Goal: Information Seeking & Learning: Learn about a topic

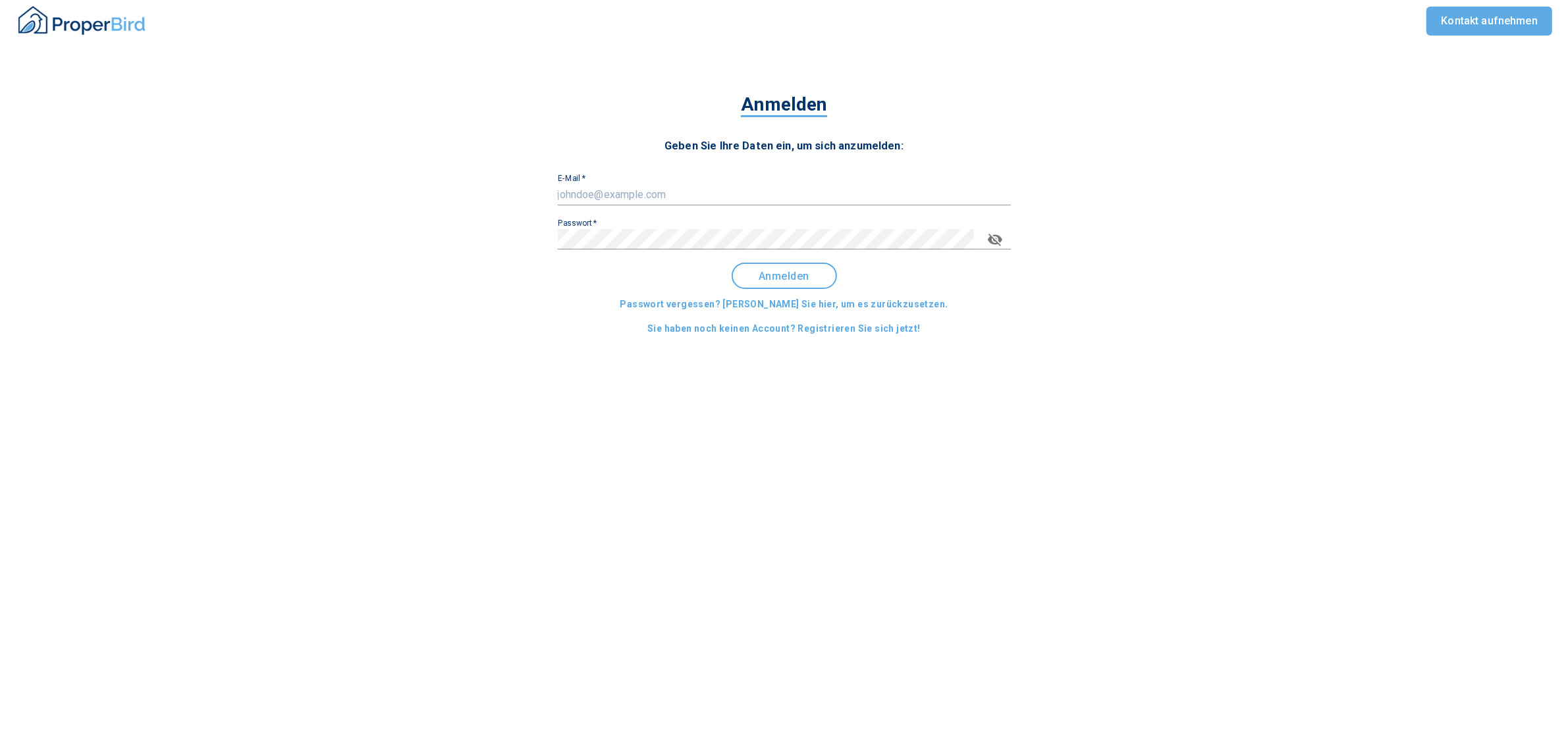
type input "[EMAIL_ADDRESS][DOMAIN_NAME]"
click at [779, 269] on button "Anmelden" at bounding box center [784, 276] width 106 height 26
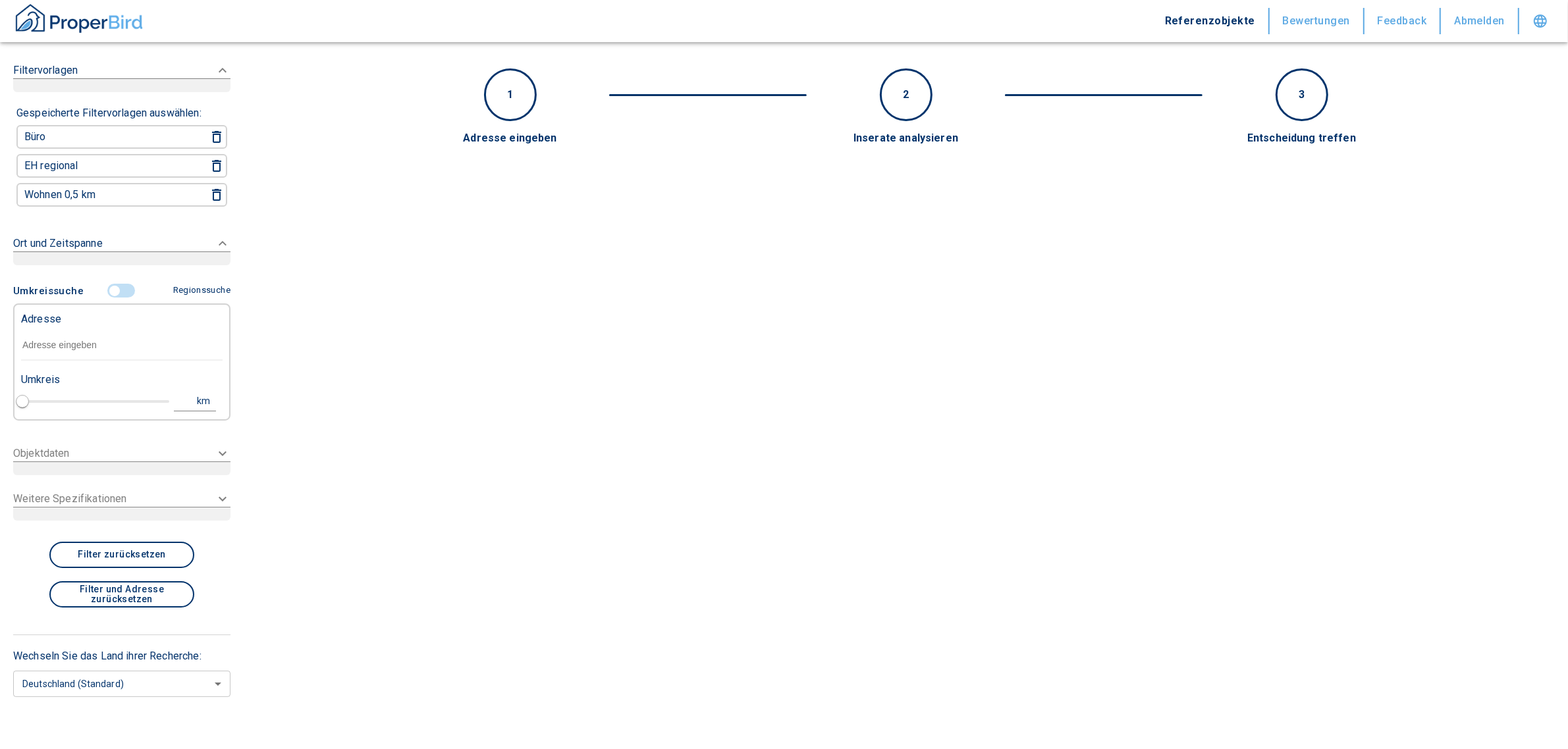
type input "2020"
click at [46, 318] on p "Adresse" at bounding box center [41, 319] width 40 height 16
click at [41, 338] on input "text" at bounding box center [121, 345] width 201 height 30
paste input "Tregleralm 1, 83075 [GEOGRAPHIC_DATA]"
type input "Tregleralm 1, 83075 [GEOGRAPHIC_DATA]"
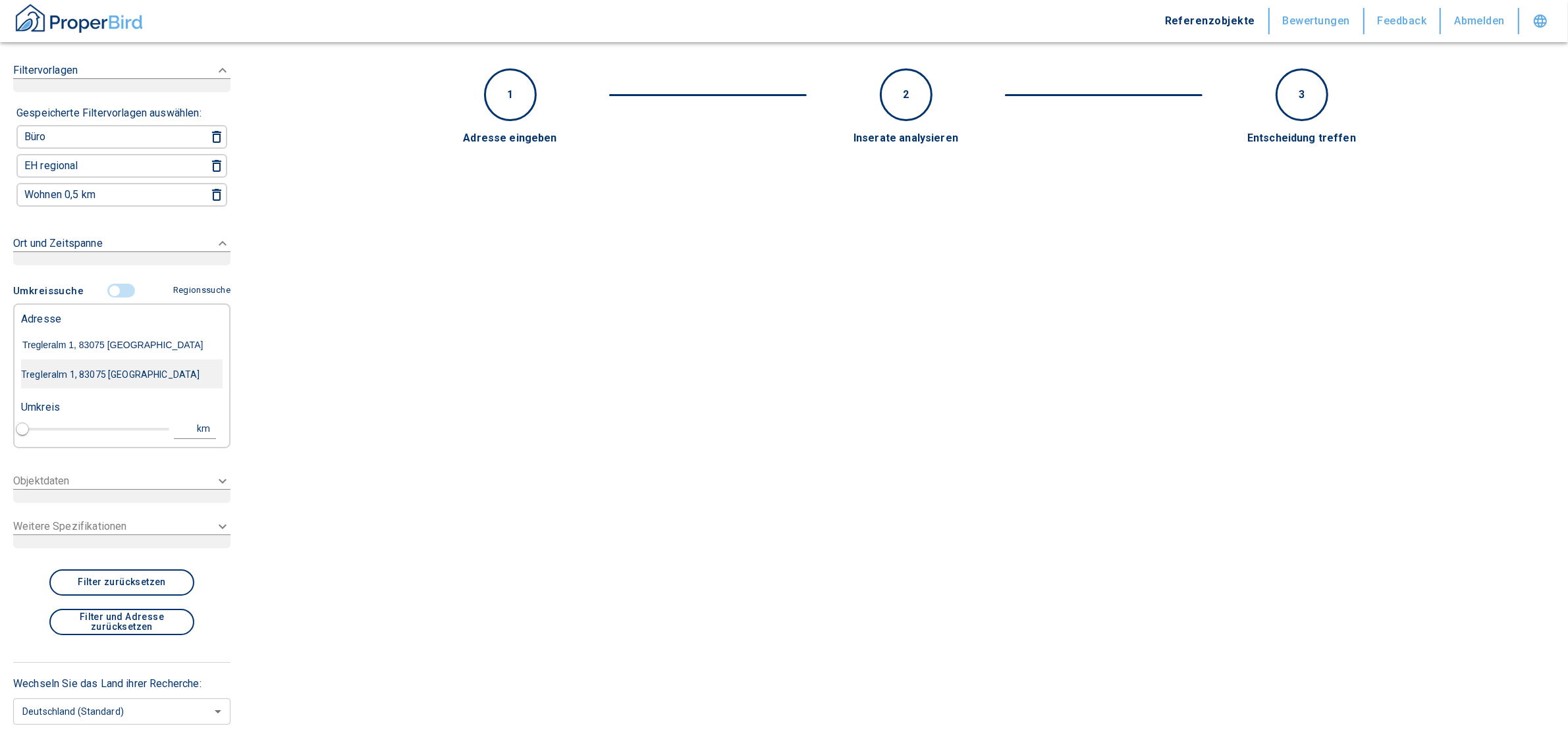
click at [123, 371] on div "Tregleralm 1, 83075 [GEOGRAPHIC_DATA]" at bounding box center [121, 374] width 201 height 28
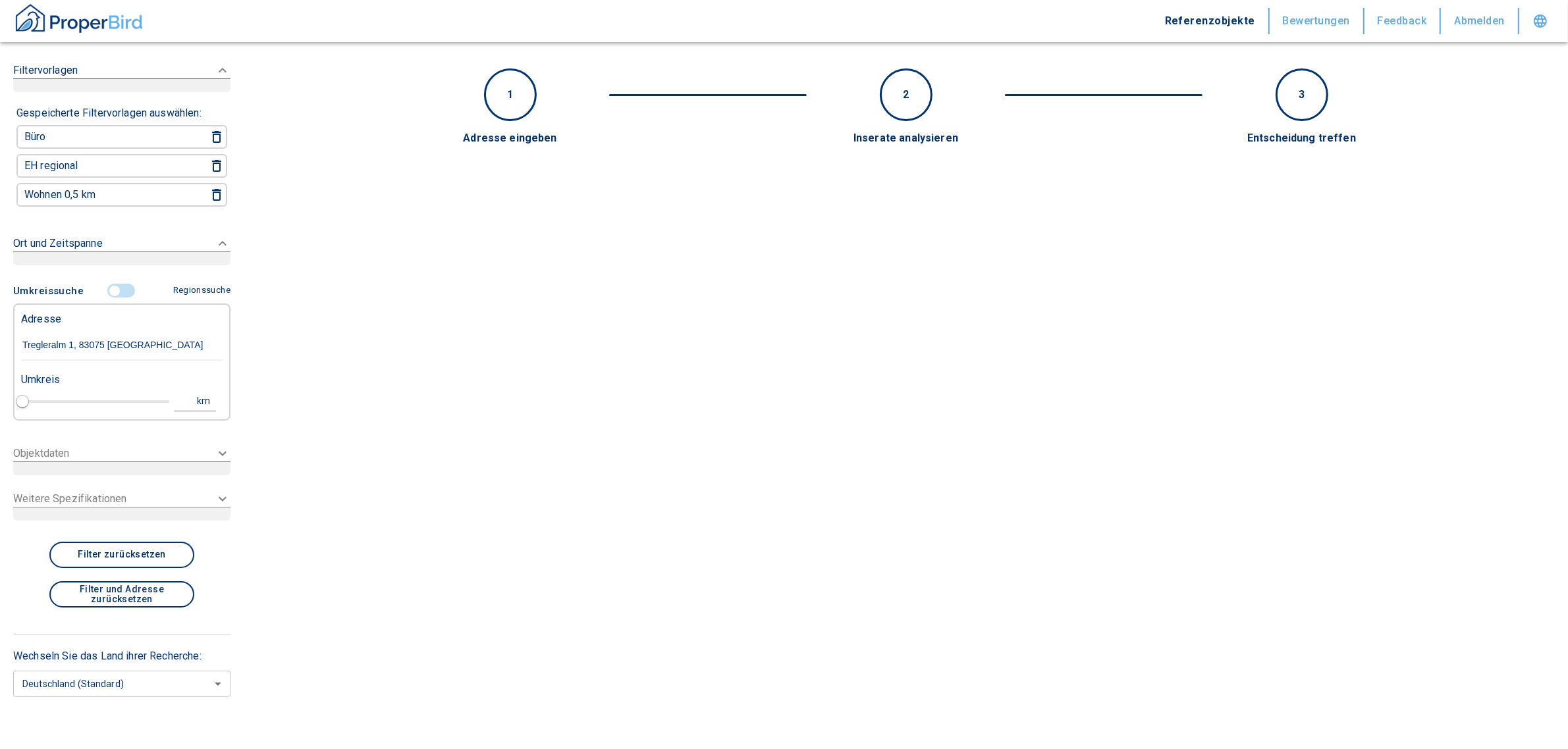
type input "1"
type input "2020"
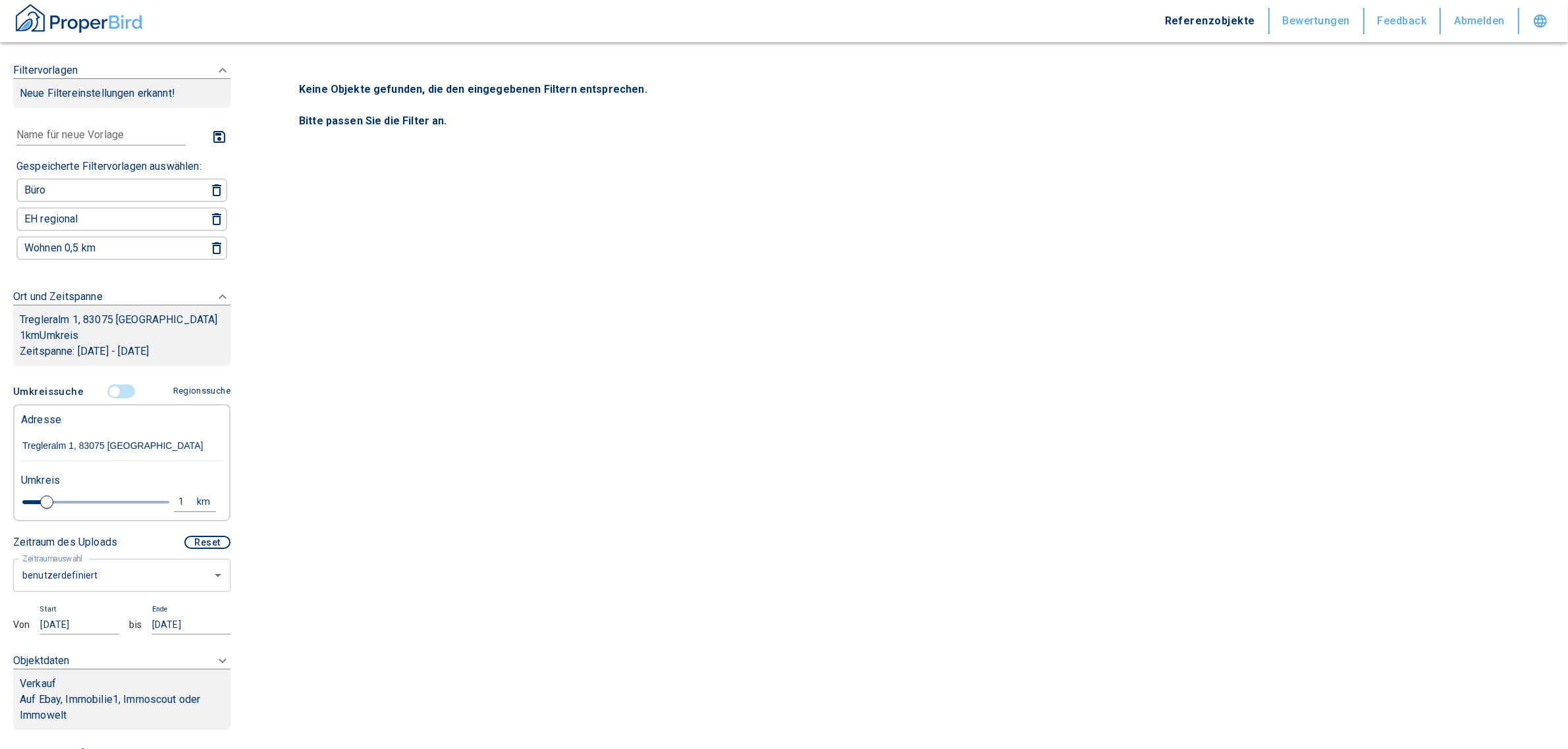
type input "Tregleralm 1, 83075 [GEOGRAPHIC_DATA]"
click at [97, 571] on body "Referenzobjekte Bewertungen Feedback Abmelden Filtervorlagen Neue Filtereinstel…" at bounding box center [790, 374] width 1580 height 749
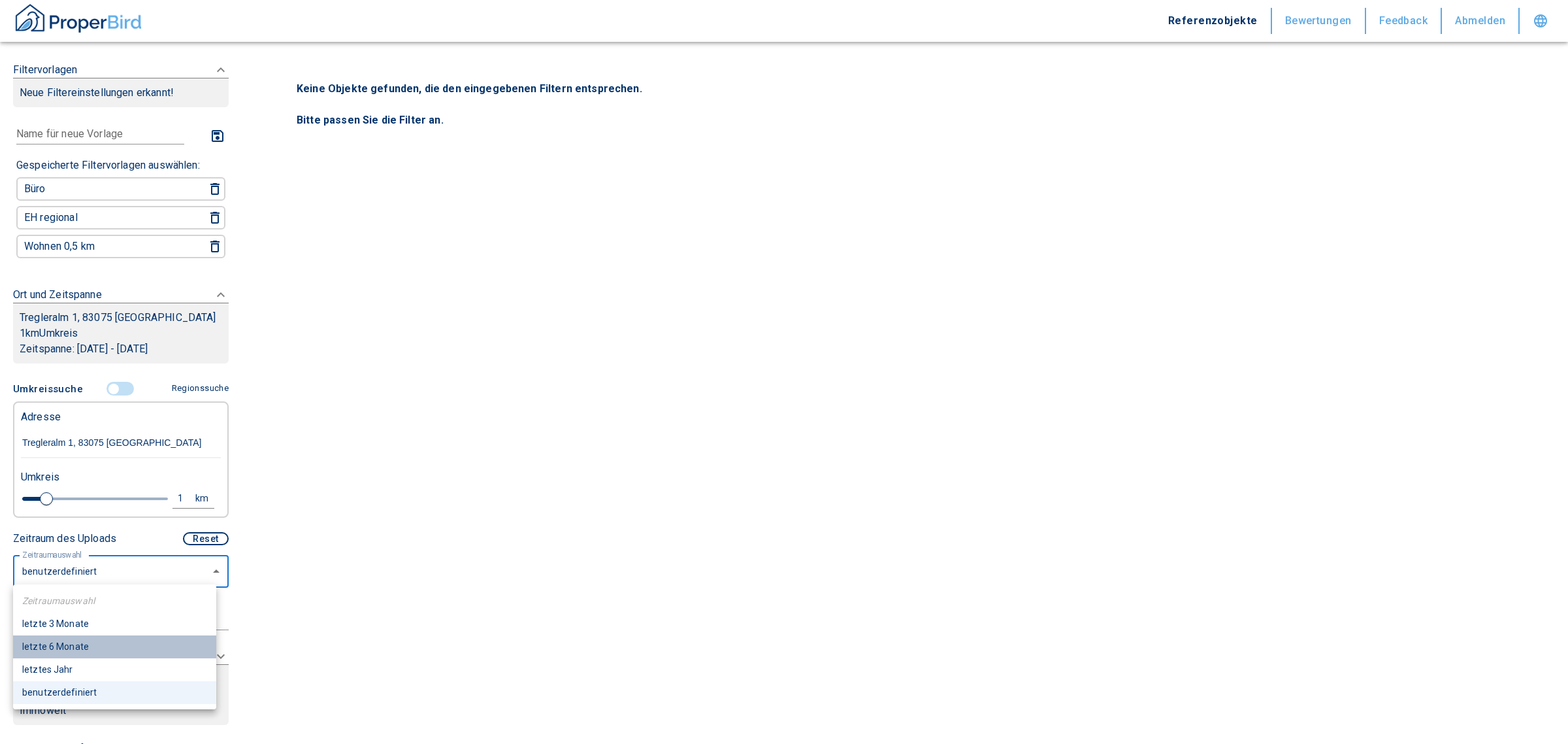
click at [83, 640] on li "letzte 6 Monate" at bounding box center [114, 647] width 203 height 23
type input "2020"
type input "6"
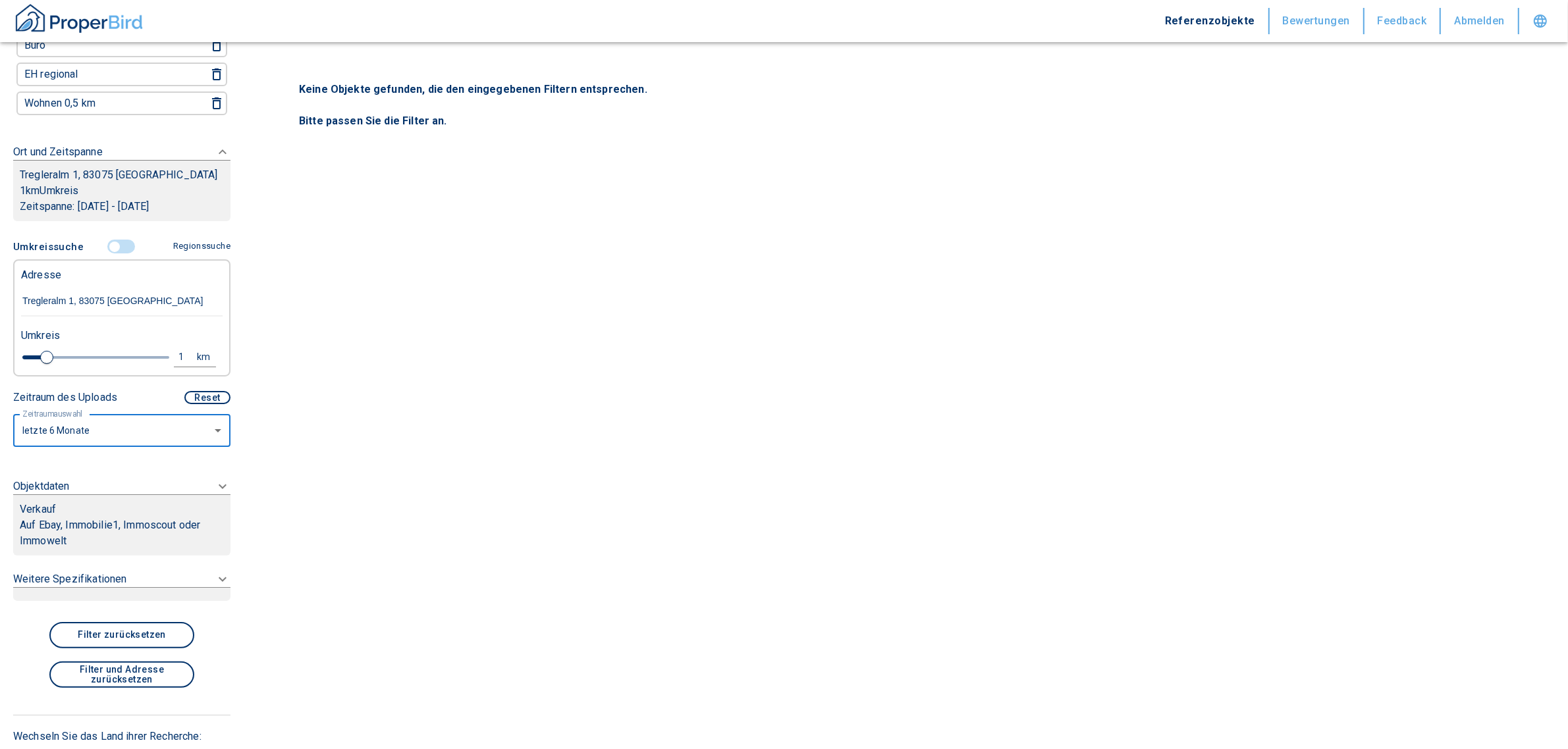
scroll to position [148, 0]
click at [215, 481] on icon at bounding box center [222, 482] width 16 height 16
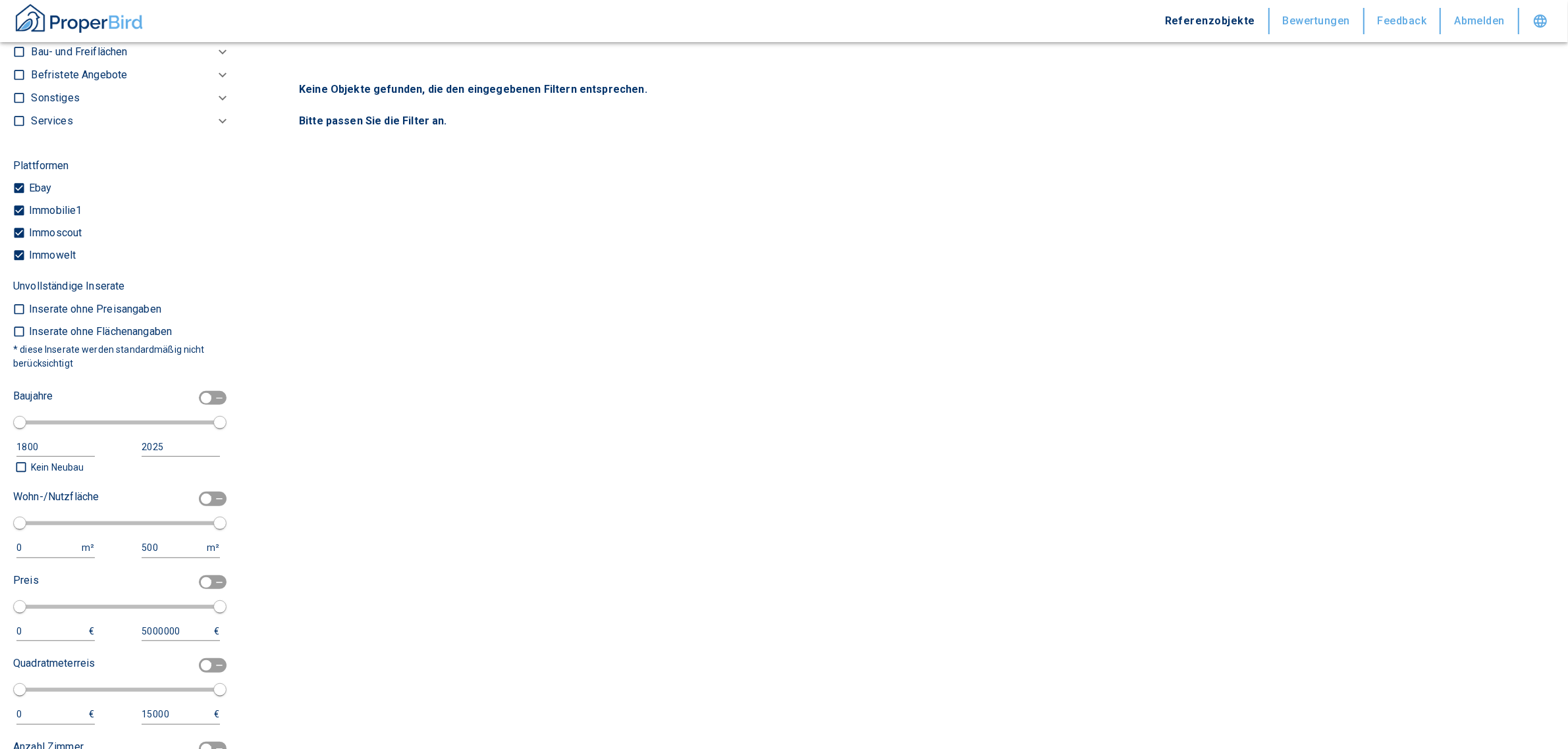
scroll to position [533, 0]
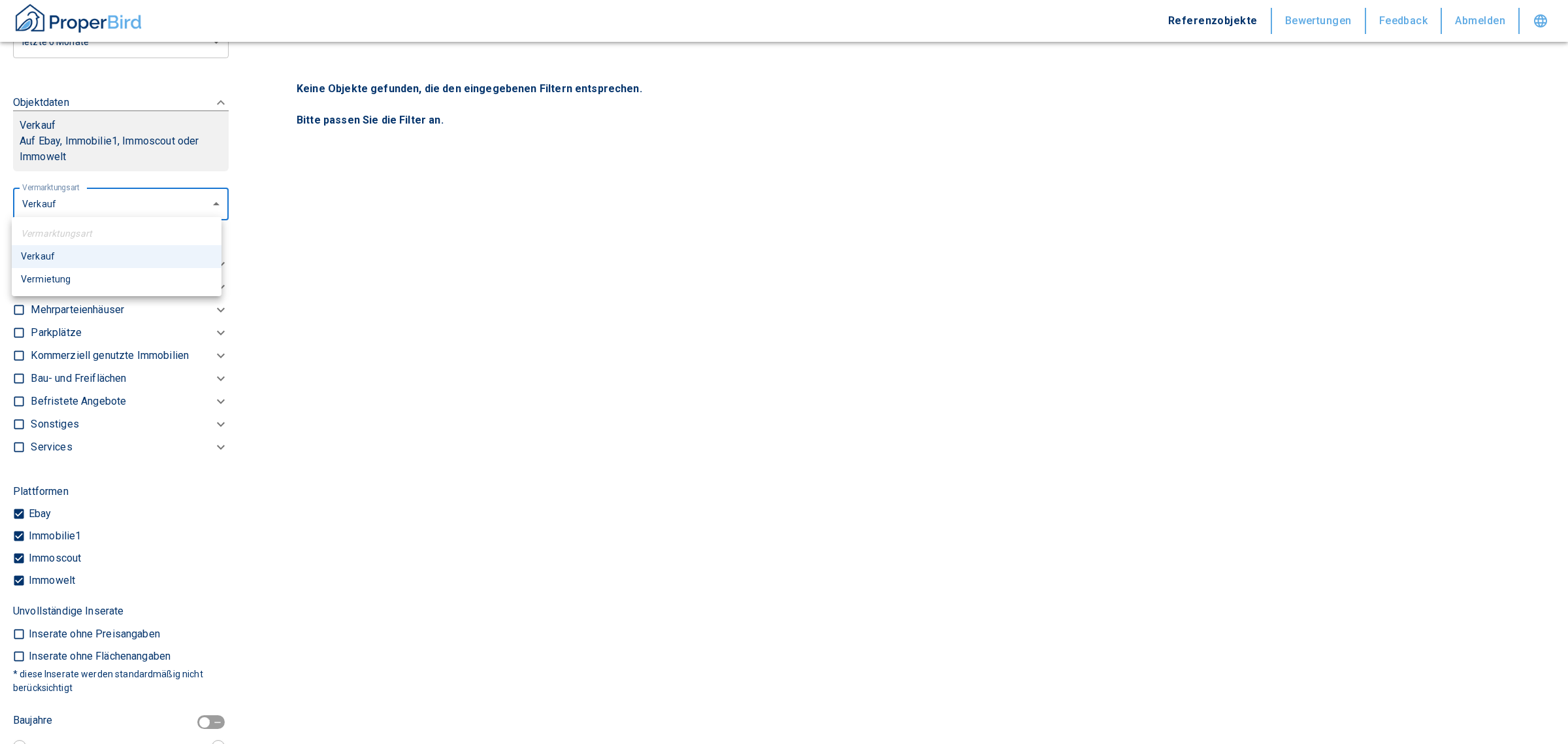
click at [48, 208] on body "Referenzobjekte Bewertungen Feedback Abmelden Filtervorlagen Neue Filtereinstel…" at bounding box center [784, 372] width 1568 height 744
click at [62, 268] on li "Vermietung" at bounding box center [116, 279] width 210 height 23
type input "rent"
type input "2020"
click at [80, 350] on p "Kommerziell genutzte Immobilien" at bounding box center [110, 356] width 158 height 15
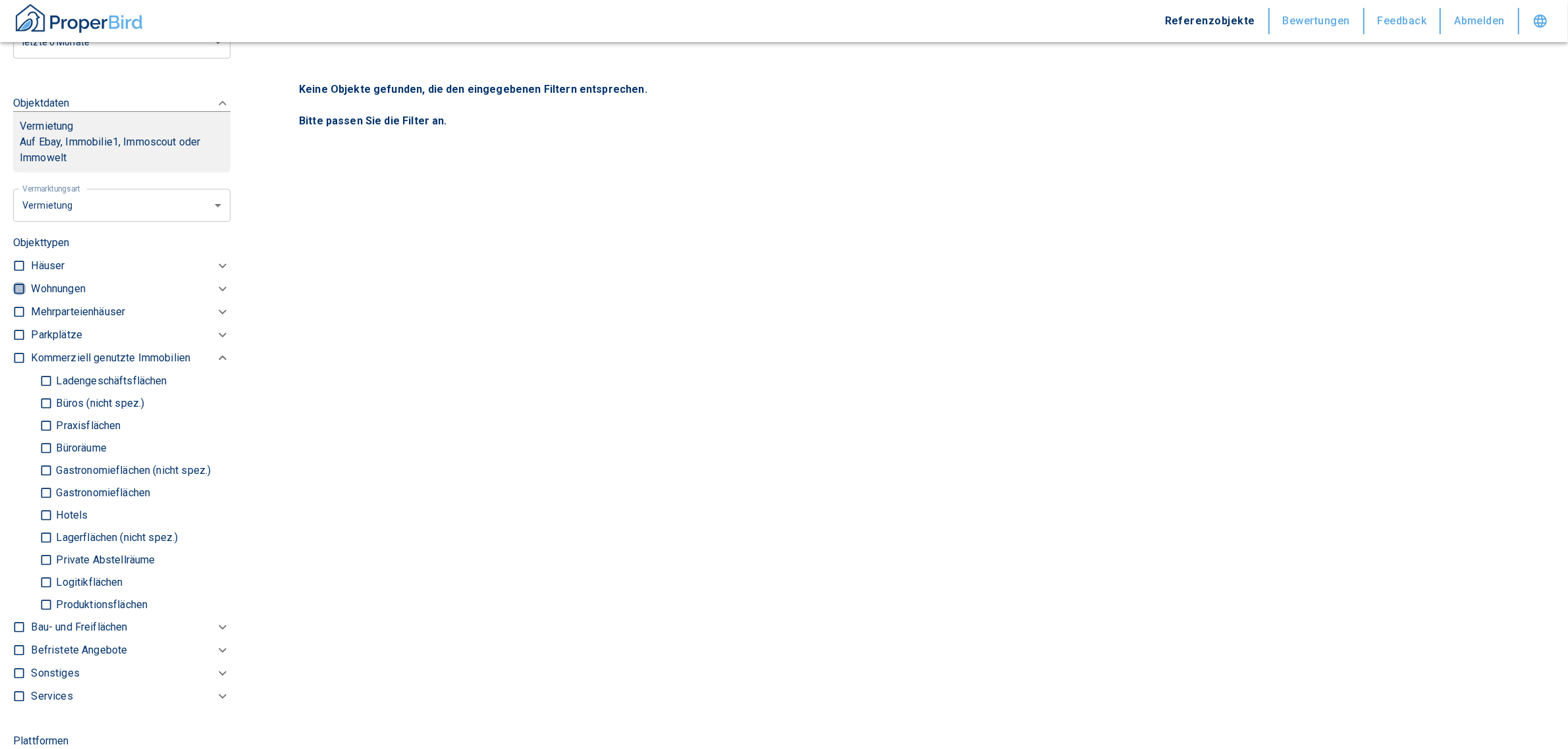
click at [23, 285] on input "checkbox" at bounding box center [19, 288] width 13 height 13
checkbox input "true"
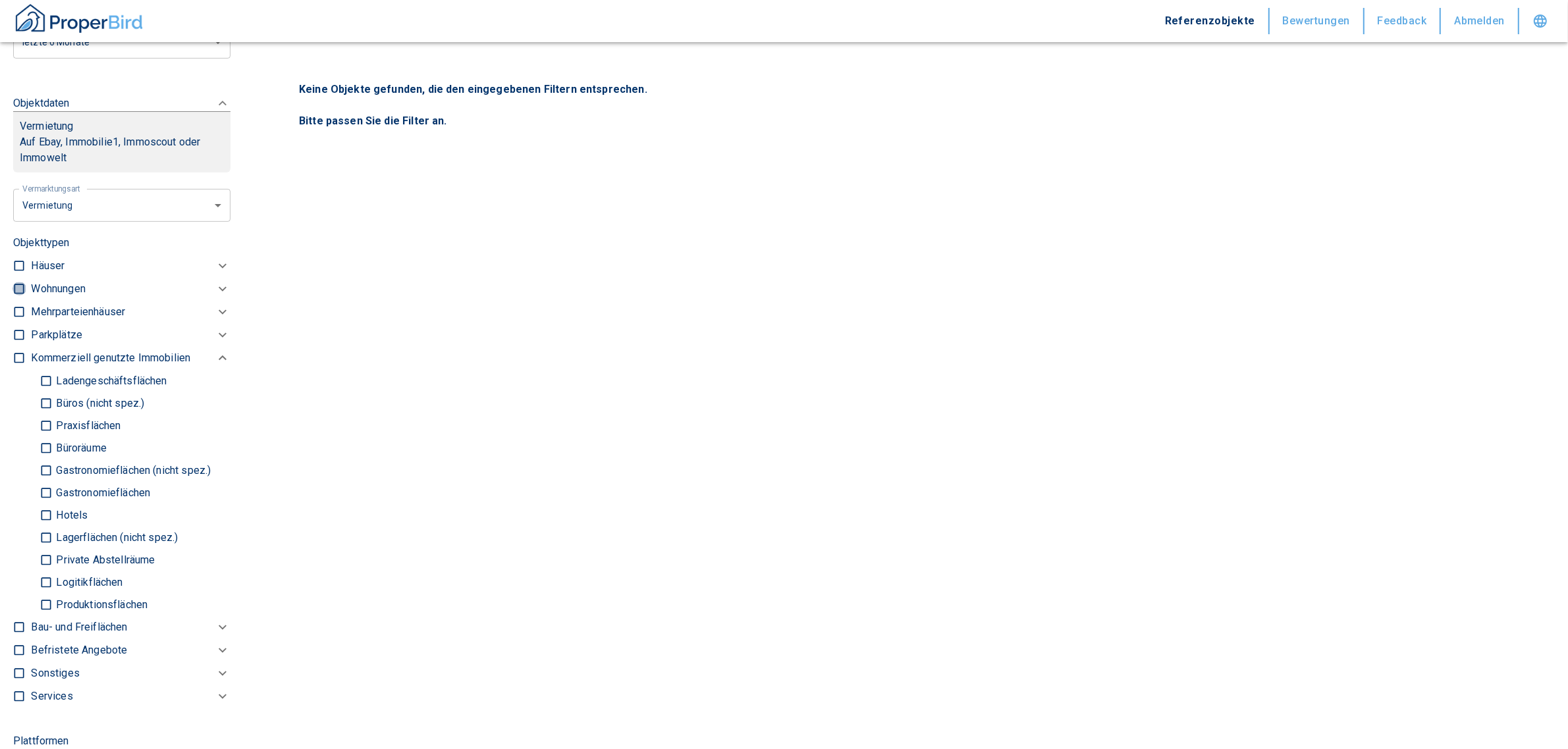
checkbox input "true"
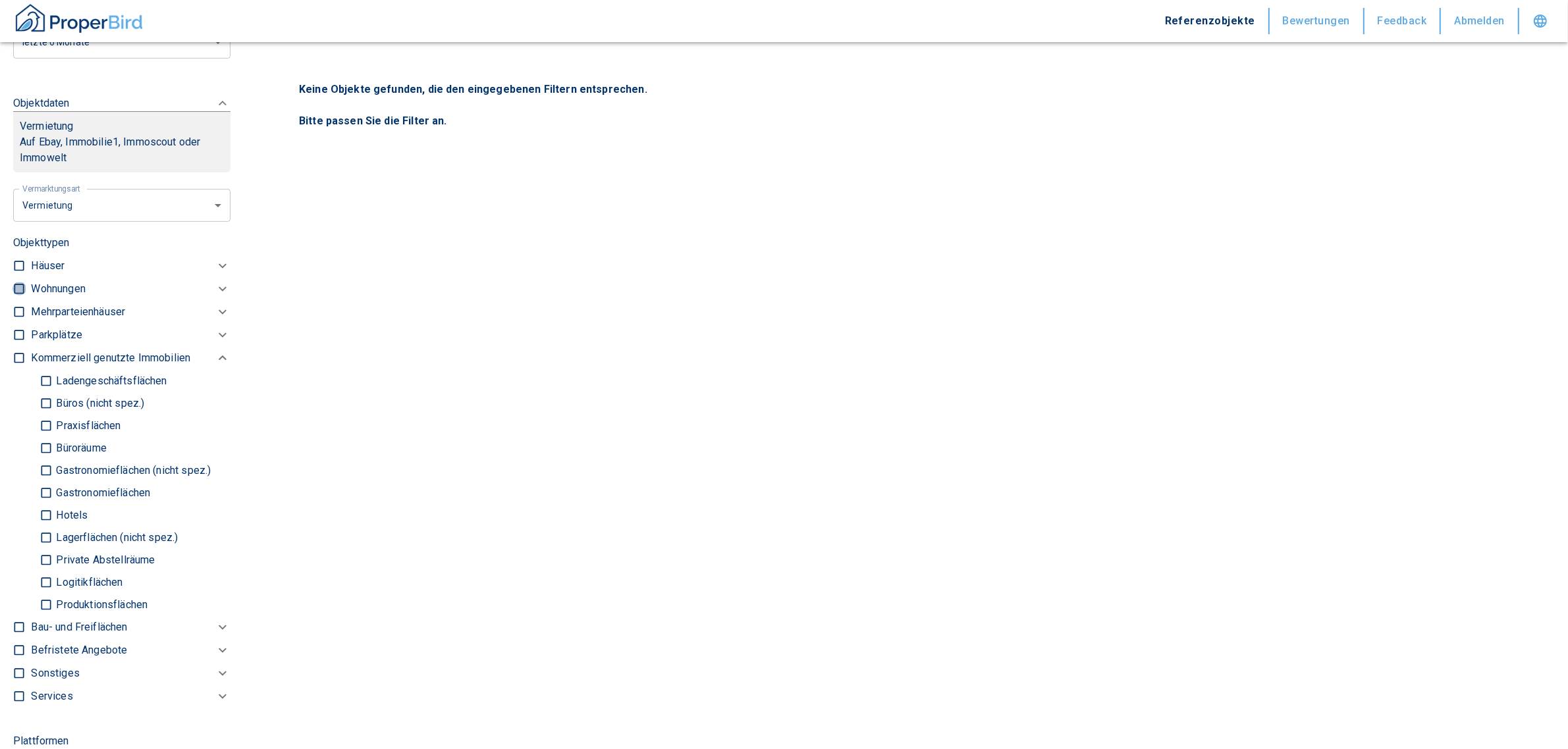
type input "2020"
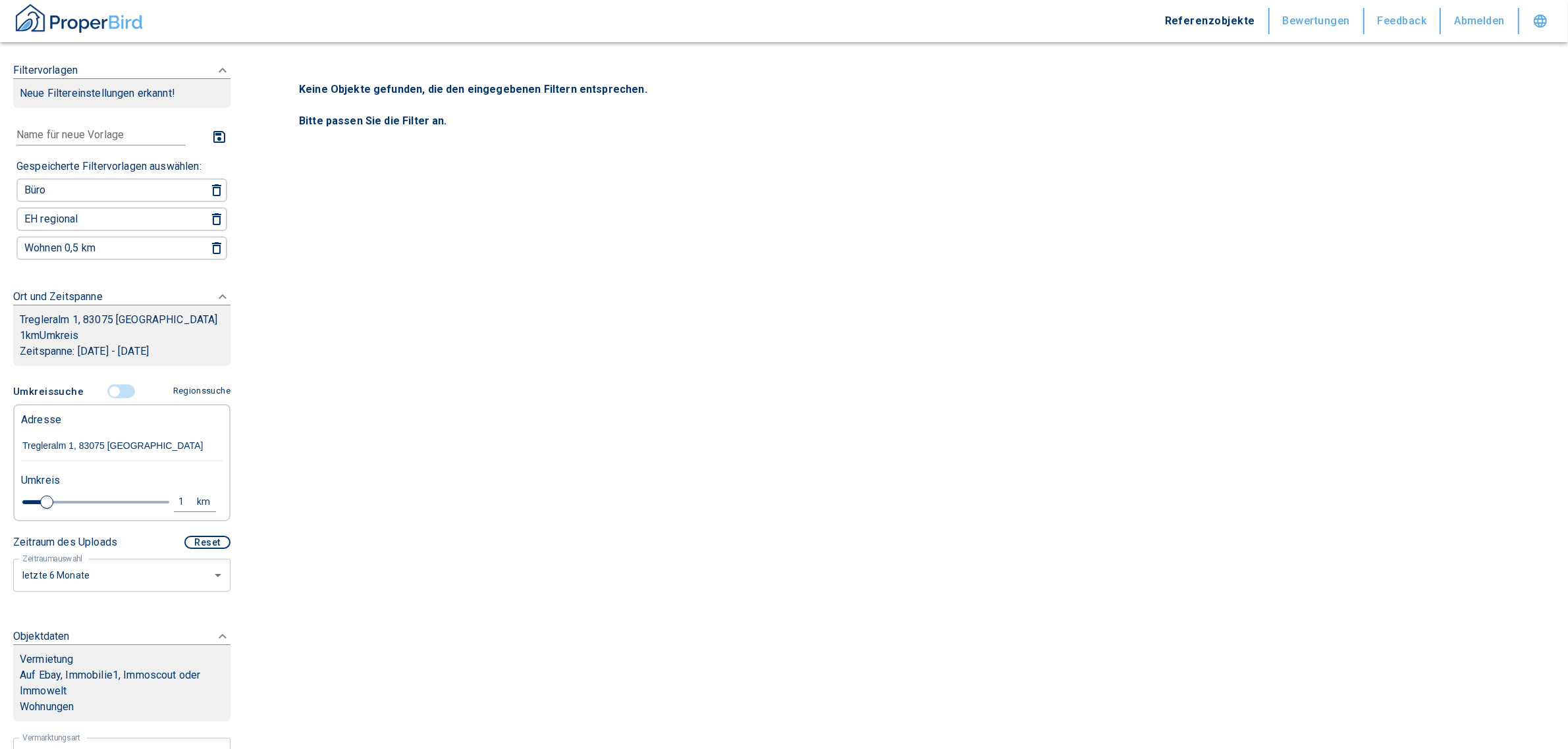
click at [168, 486] on div "Umkreis" at bounding box center [116, 479] width 201 height 26
click at [180, 497] on div "1" at bounding box center [189, 501] width 23 height 16
drag, startPoint x: 89, startPoint y: 491, endPoint x: 12, endPoint y: 482, distance: 77.5
click at [11, 487] on div "1 km Neue Suchen" at bounding box center [111, 503] width 201 height 32
type input "3,0"
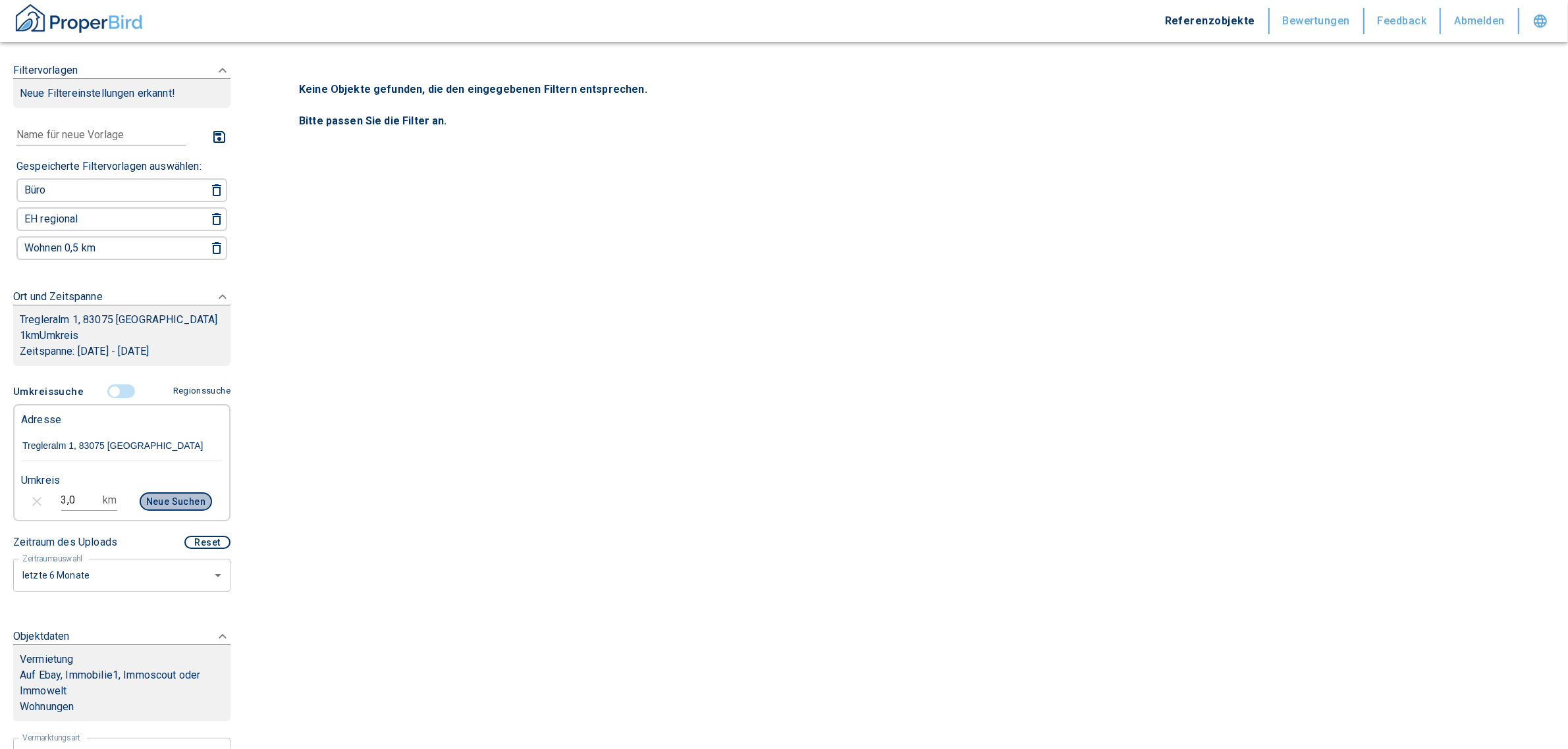
click at [155, 493] on button "Neue Suchen" at bounding box center [176, 502] width 72 height 19
type input "2020"
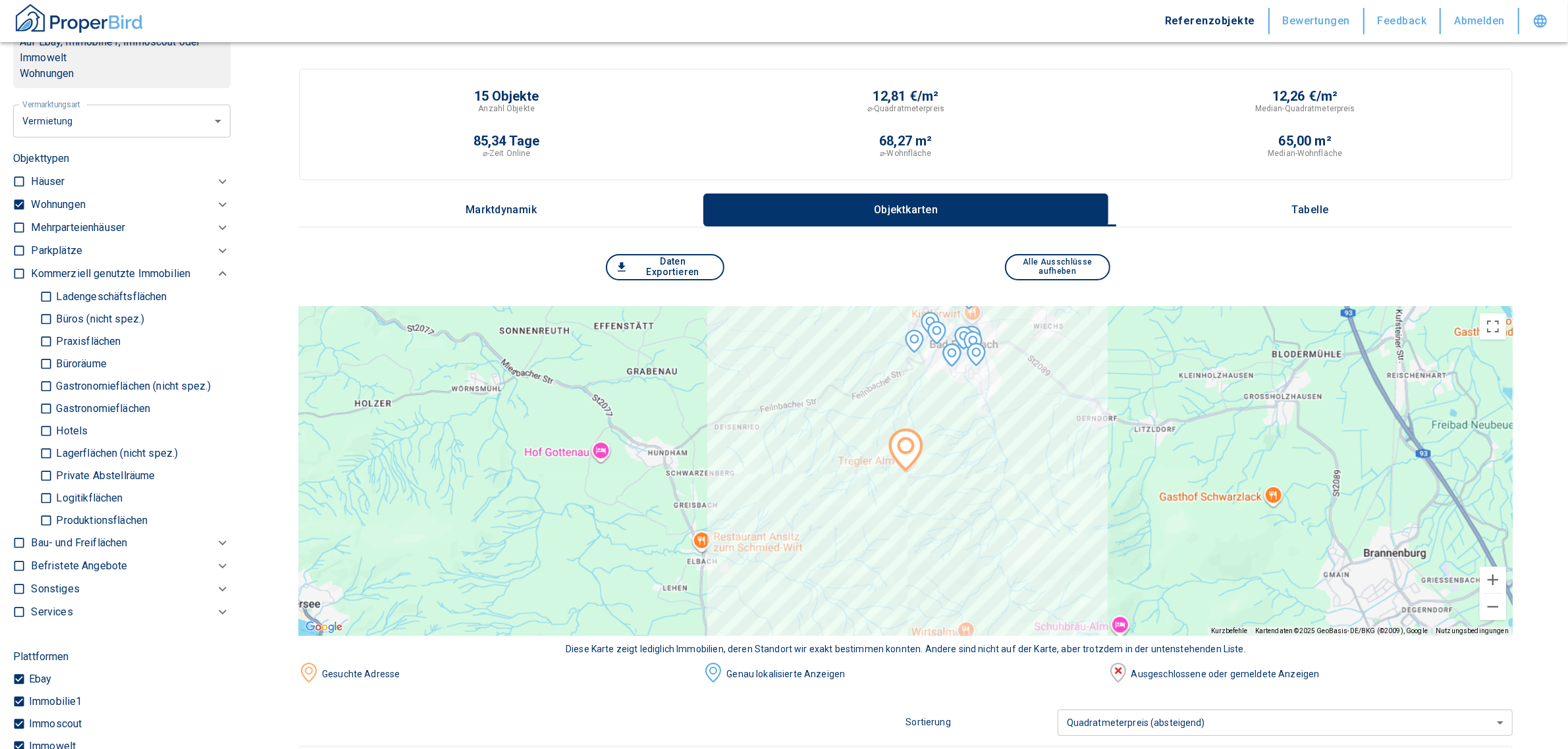
scroll to position [658, 0]
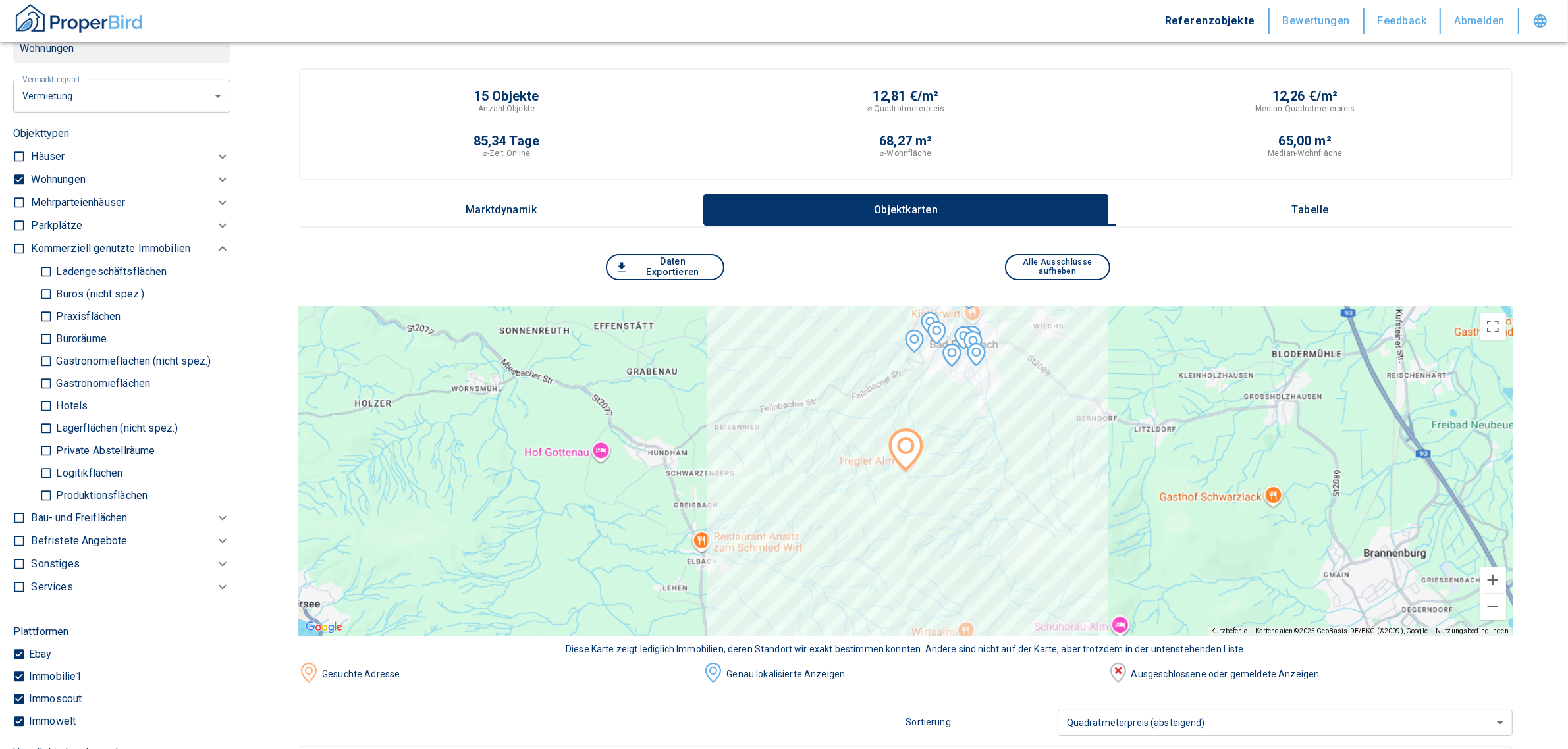
click at [1327, 204] on p "Tabelle" at bounding box center [1311, 210] width 66 height 12
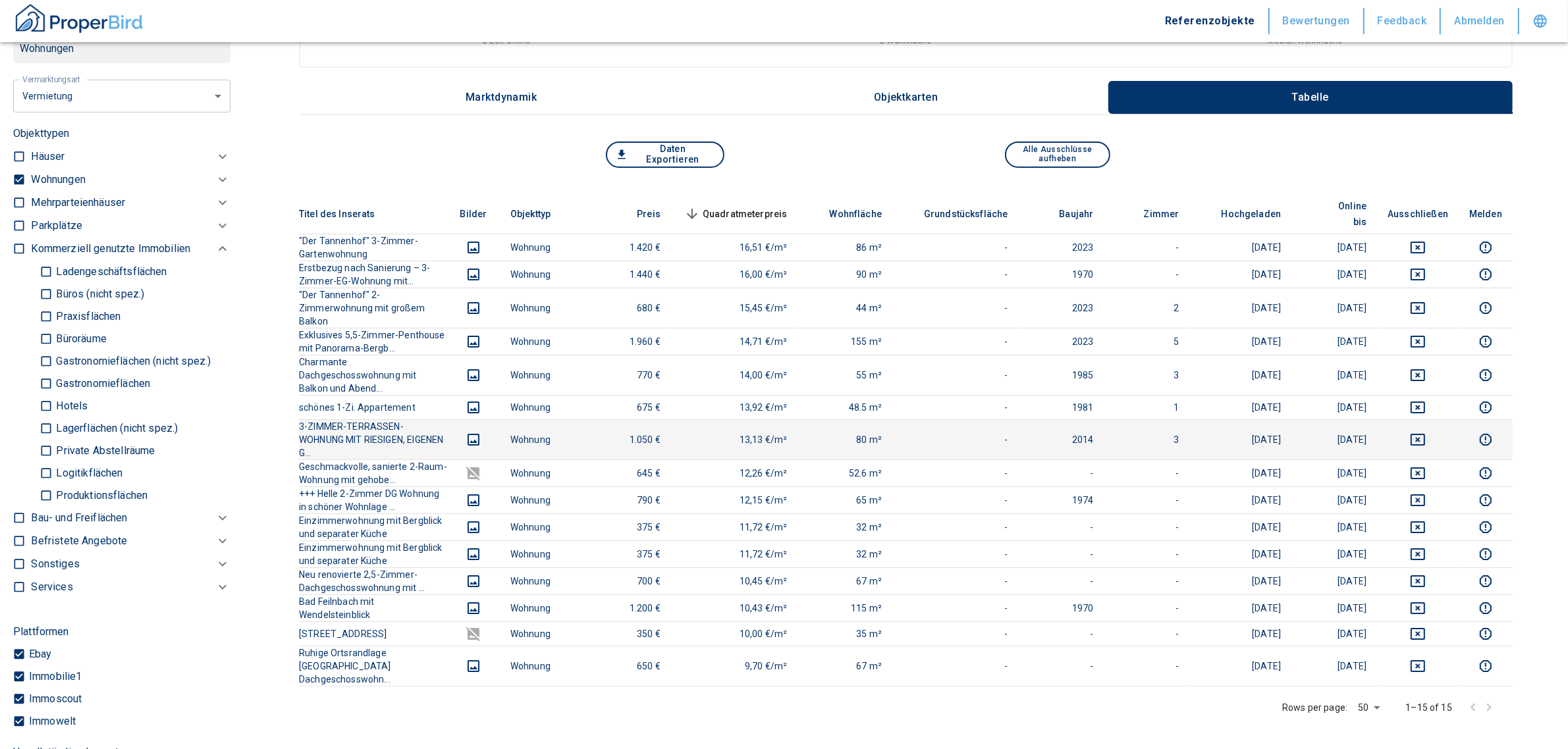
scroll to position [101, 0]
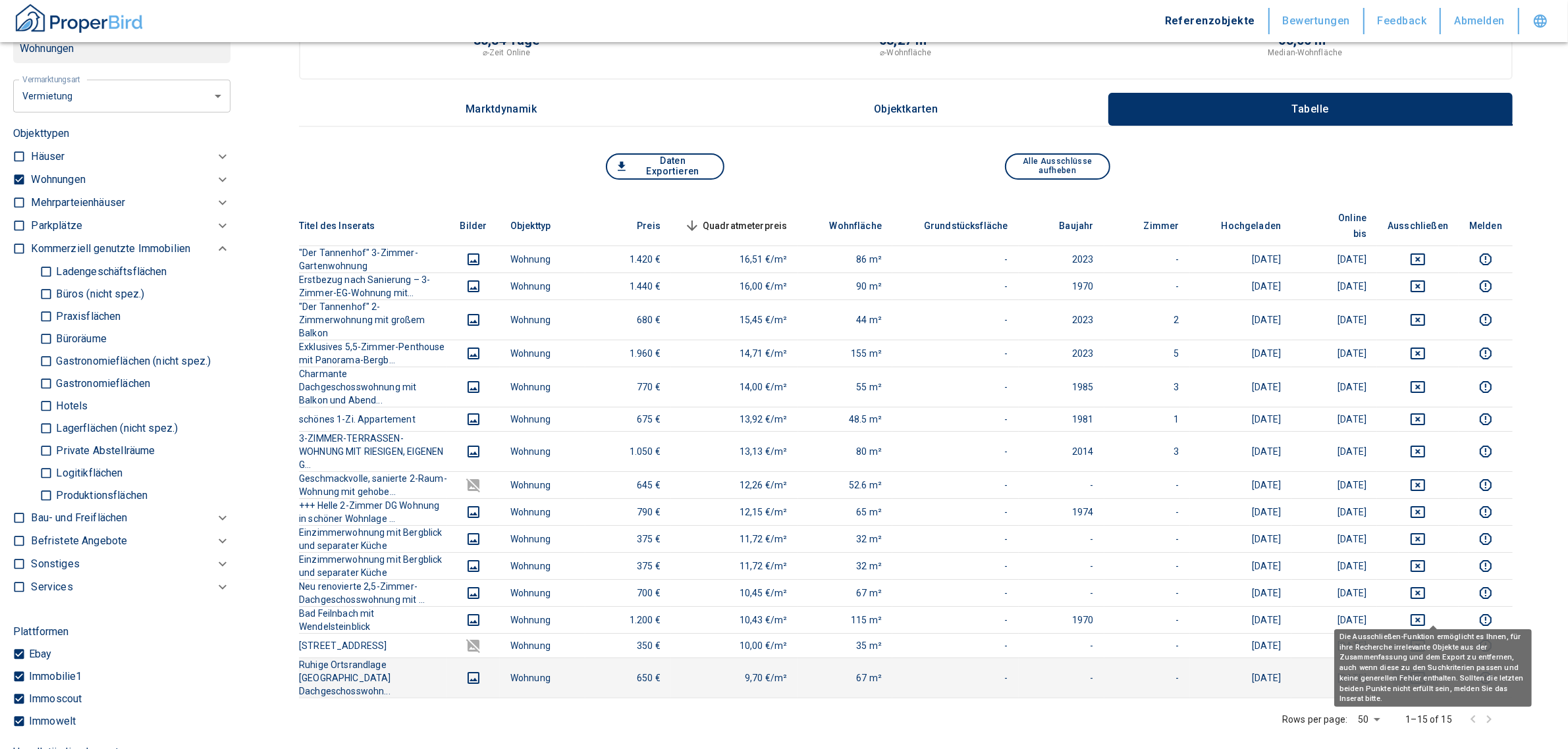
click at [1426, 670] on icon "deselect this listing" at bounding box center [1418, 678] width 16 height 16
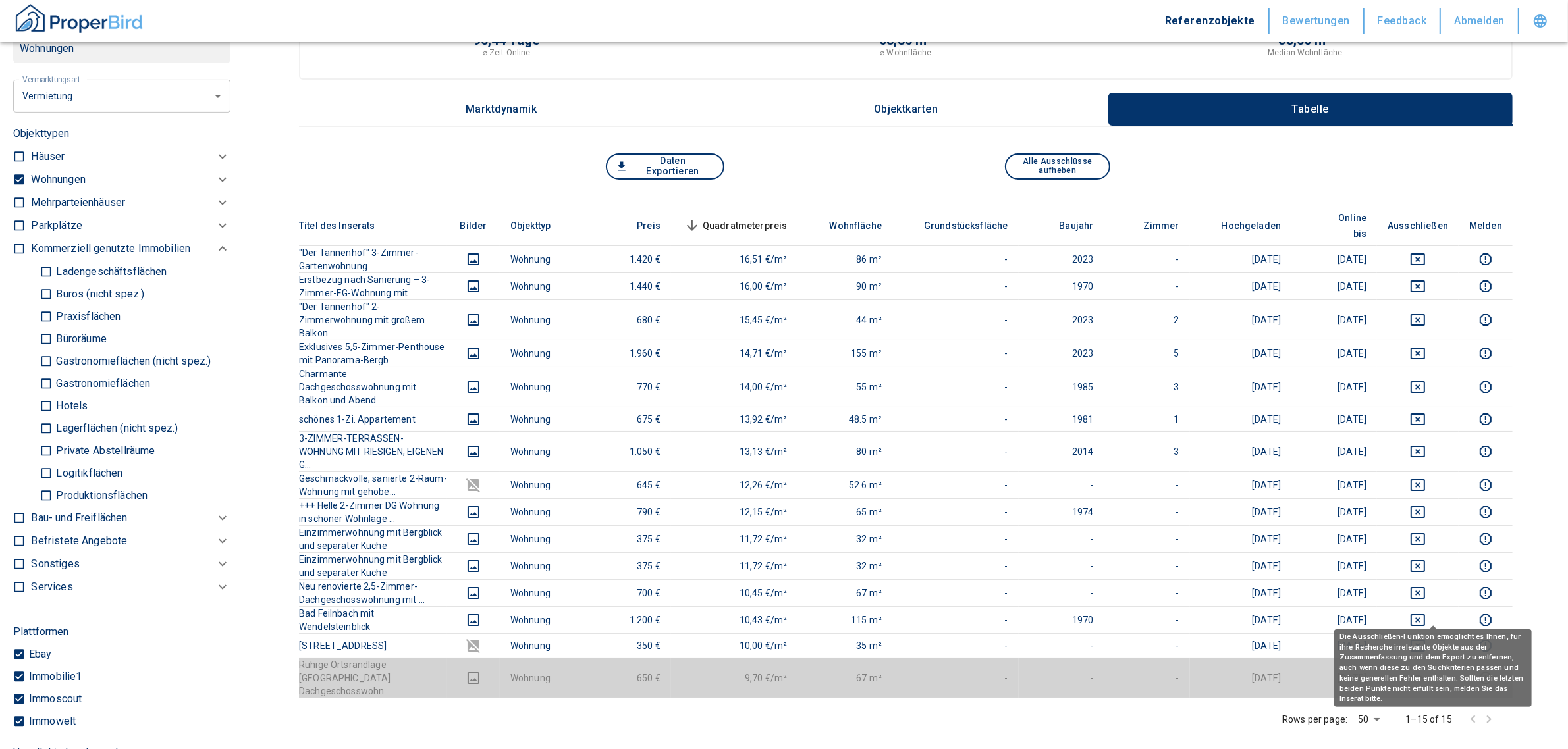
click at [1426, 670] on icon "deselect this listing" at bounding box center [1418, 678] width 16 height 16
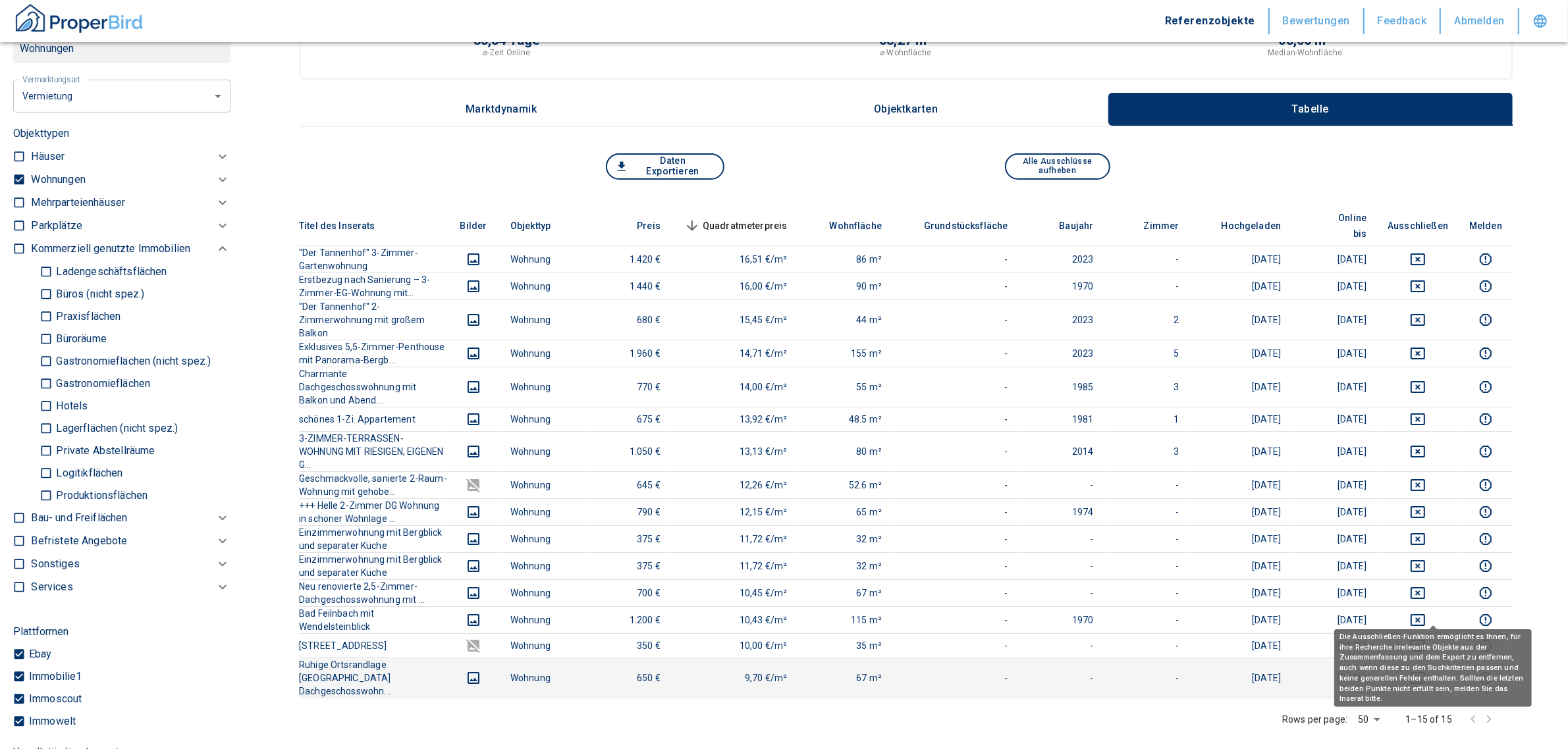
click at [1425, 672] on icon "deselect this listing" at bounding box center [1418, 678] width 15 height 12
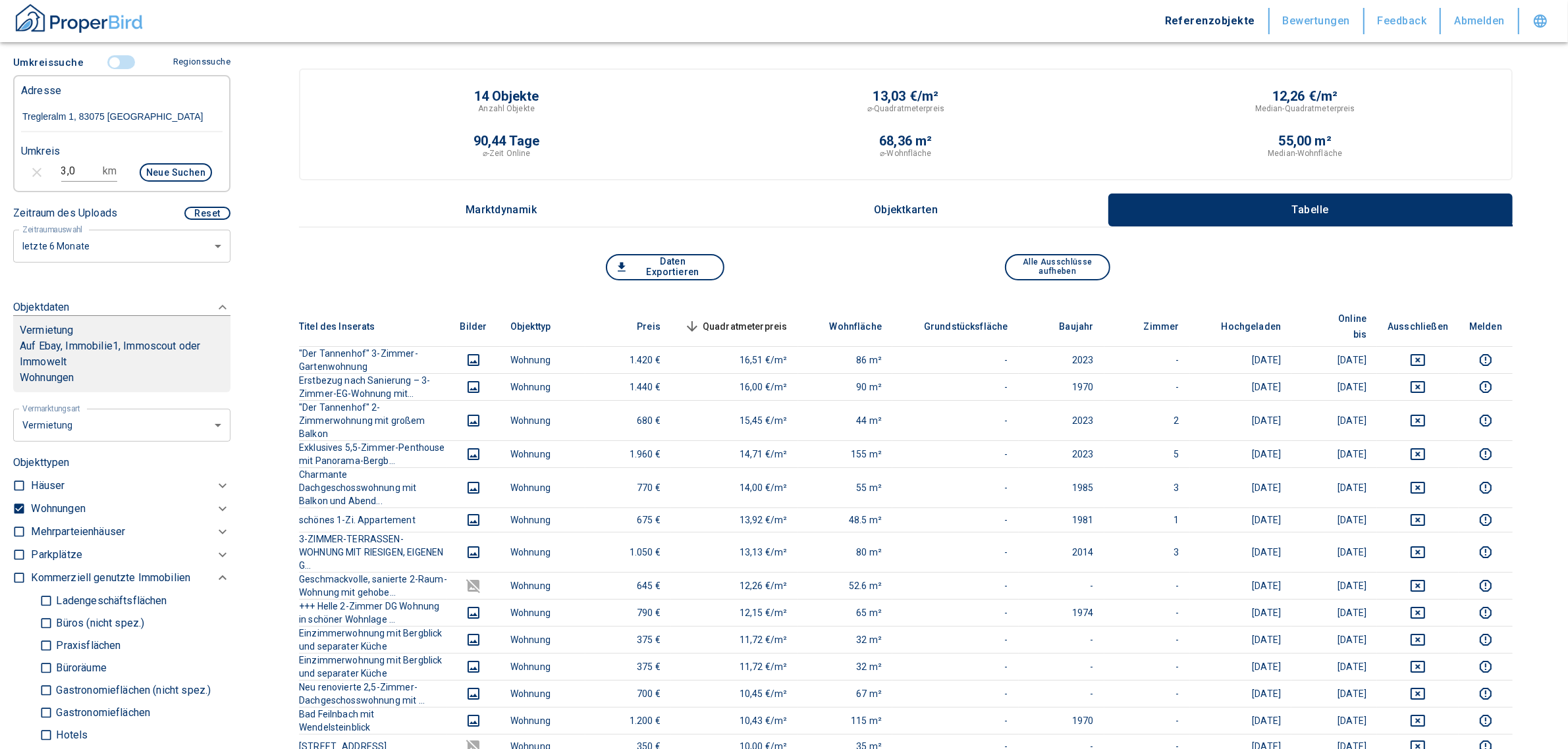
scroll to position [658, 0]
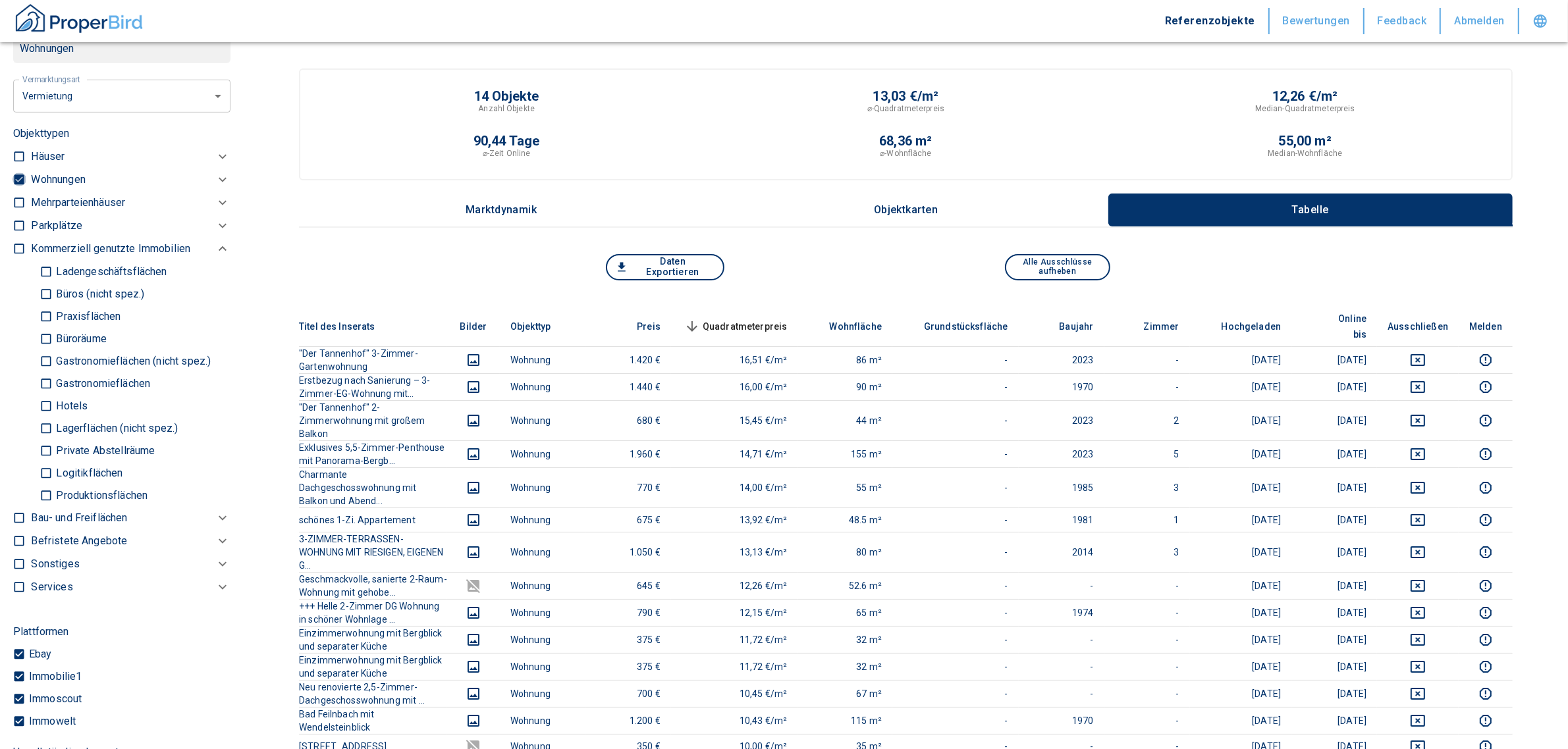
click at [19, 175] on input "checkbox" at bounding box center [19, 179] width 13 height 13
checkbox input "false"
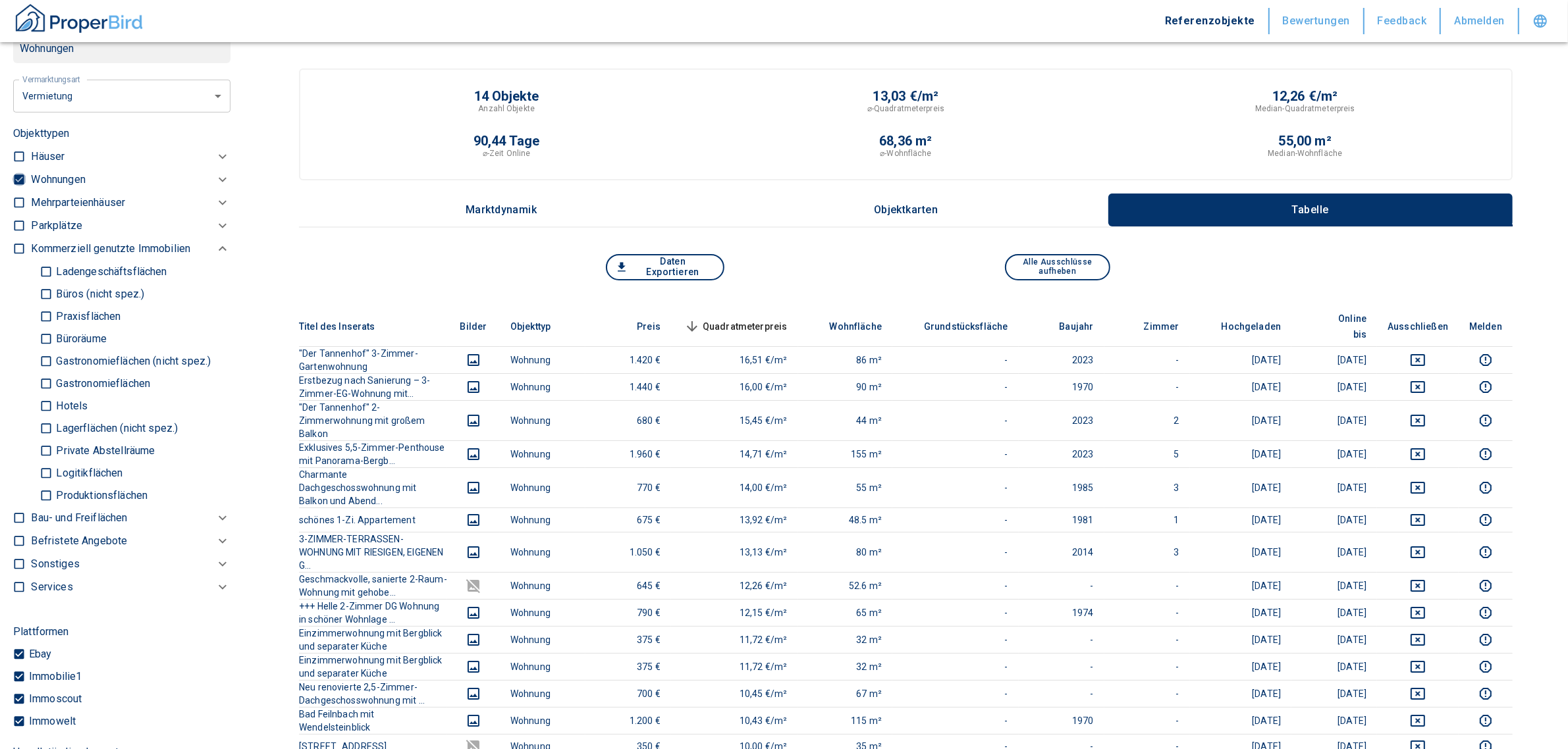
checkbox input "false"
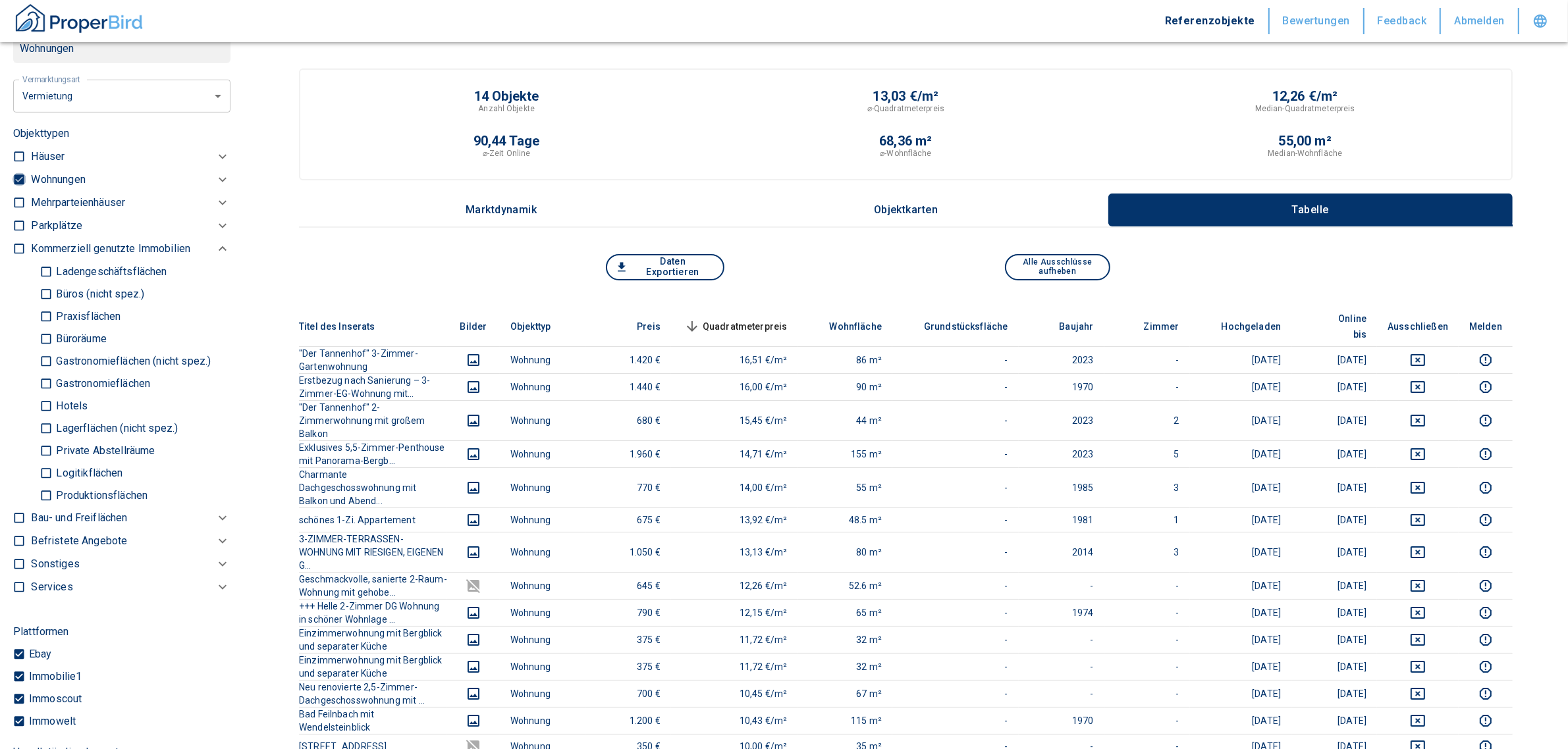
type input "2020"
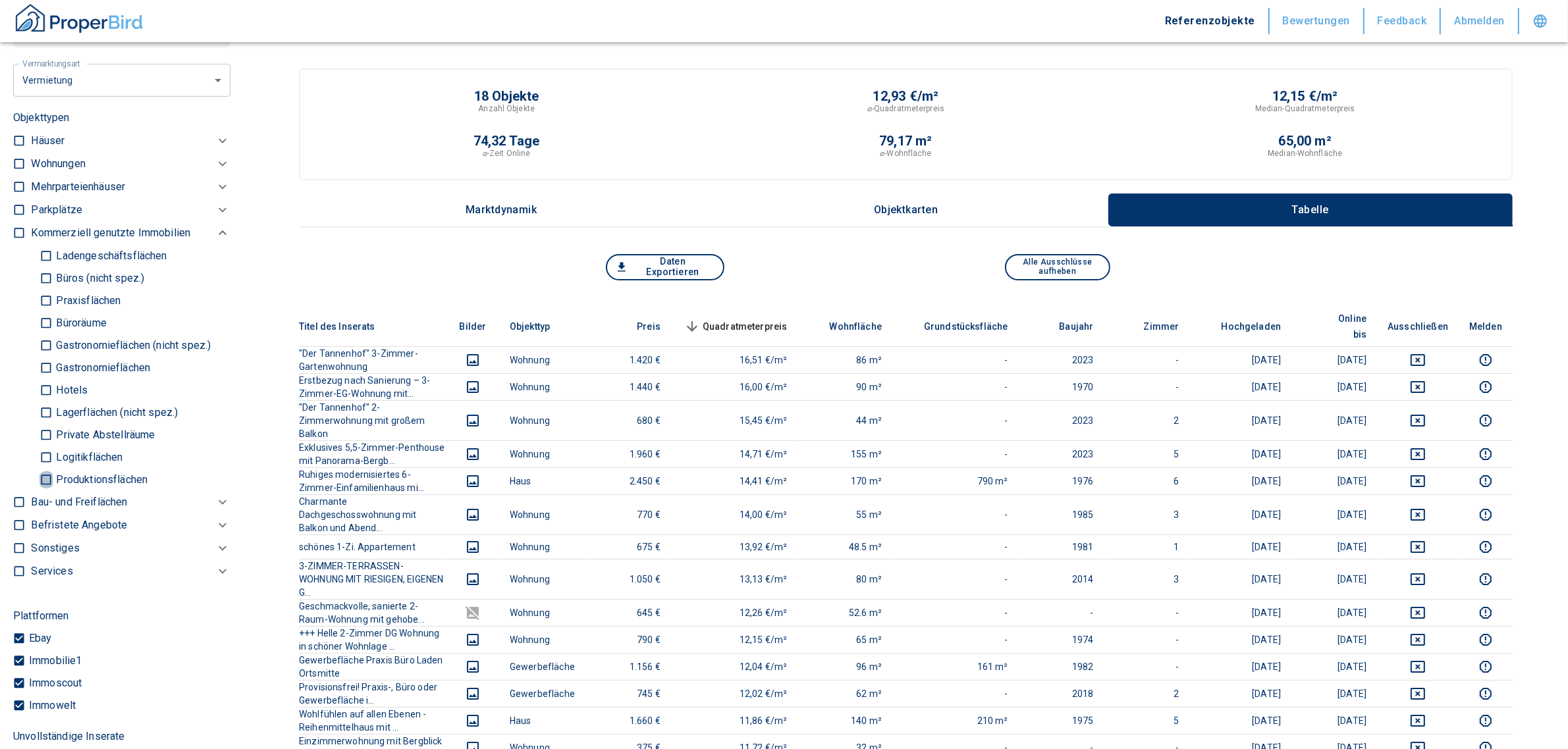
click at [50, 476] on input "Produktionsflächen" at bounding box center [46, 479] width 13 height 23
checkbox input "true"
type input "2020"
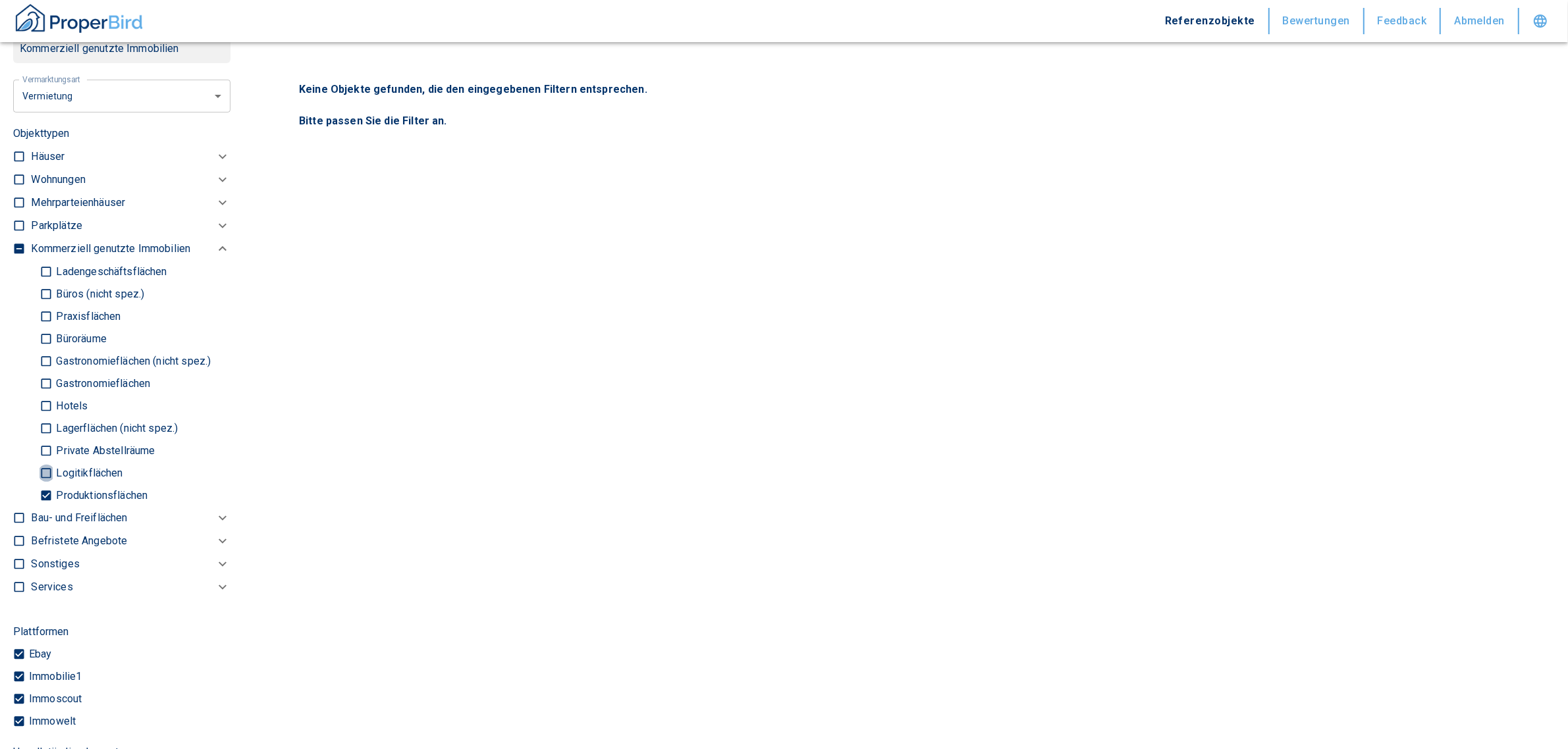
click at [44, 469] on input "Logitikflächen" at bounding box center [46, 473] width 13 height 23
checkbox input "true"
type input "2020"
click at [47, 426] on input "Lagerflächen (nicht spez.)" at bounding box center [46, 428] width 13 height 23
checkbox input "true"
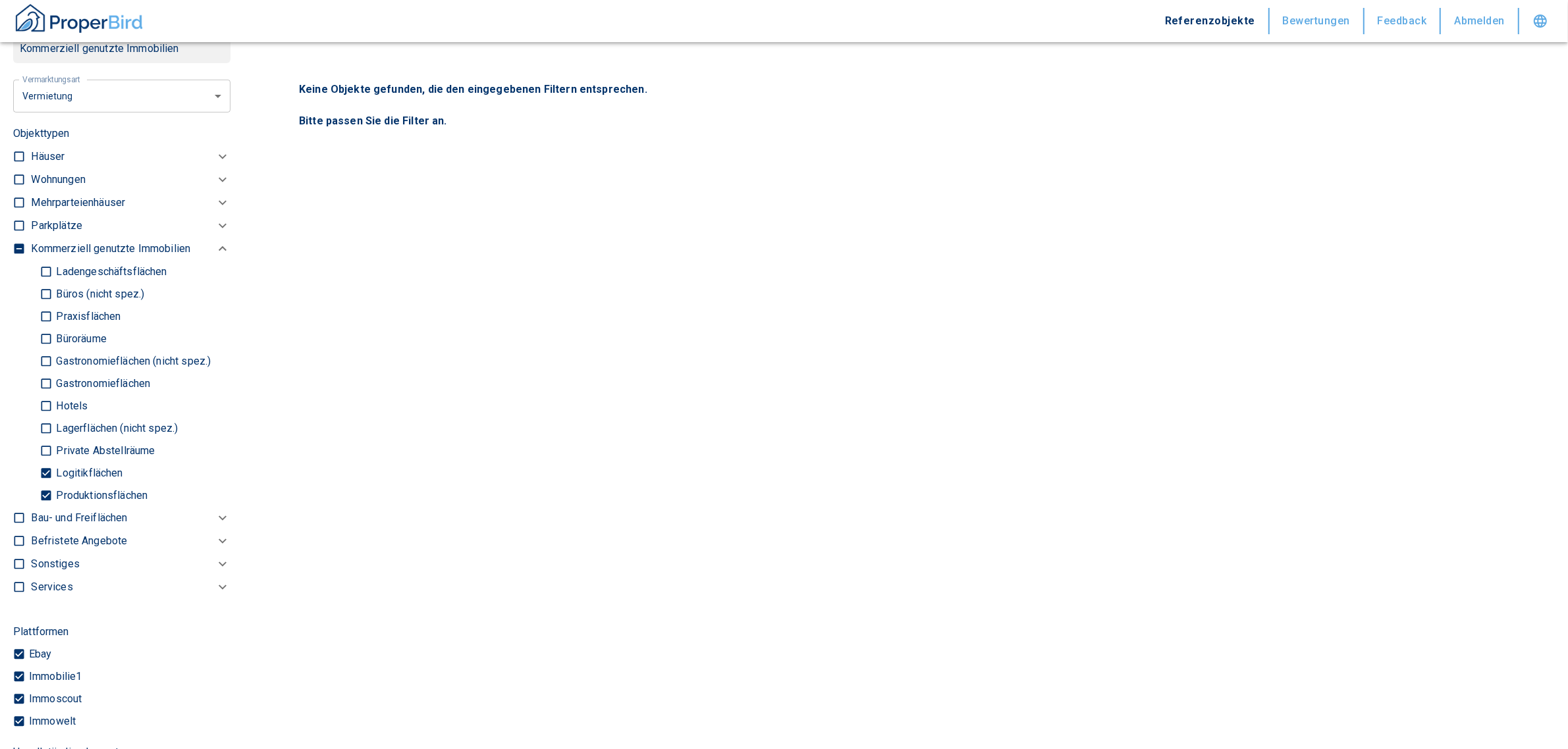
type input "2020"
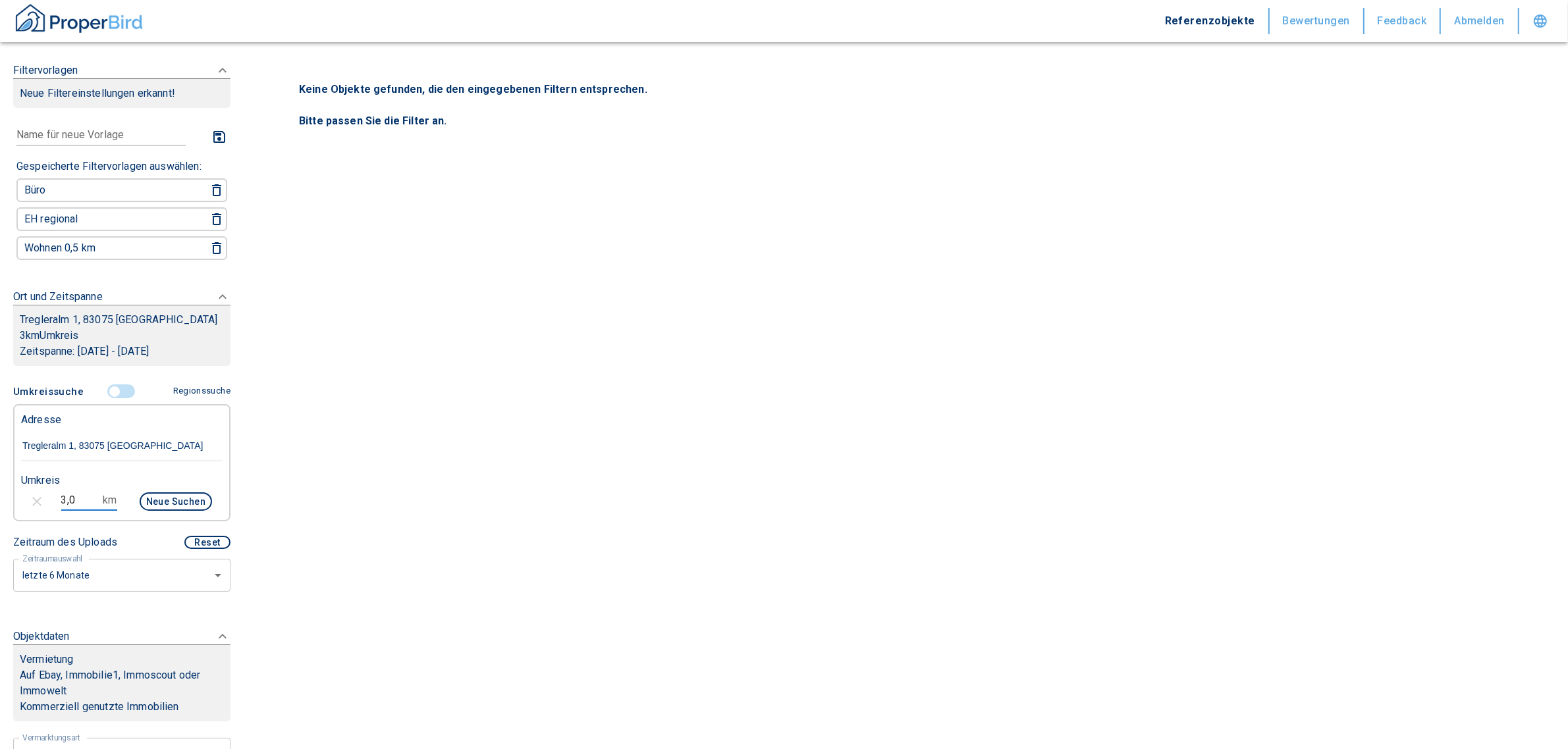
drag, startPoint x: 84, startPoint y: 485, endPoint x: 37, endPoint y: 494, distance: 47.9
click at [37, 494] on div "3,0 km Neue Suchen" at bounding box center [111, 503] width 201 height 32
type input "5,0"
click at [158, 493] on button "Neue Suchen" at bounding box center [176, 502] width 72 height 19
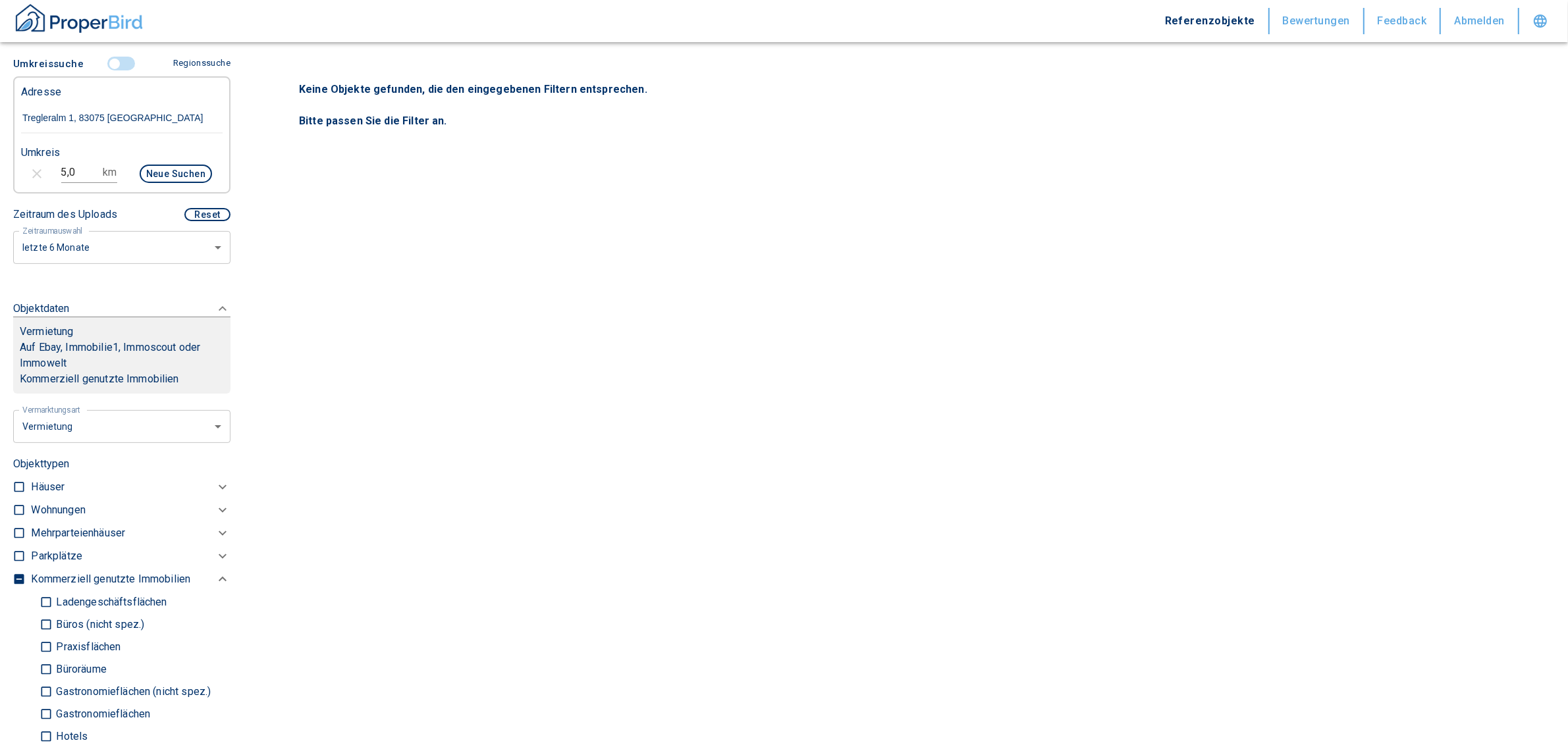
scroll to position [329, 0]
click at [96, 425] on body "Referenzobjekte Bewertungen Feedback Abmelden Filtervorlagen Neue Filtereinstel…" at bounding box center [784, 374] width 1568 height 749
click at [103, 420] on div at bounding box center [790, 374] width 1580 height 749
click at [106, 249] on body "Referenzobjekte Bewertungen Feedback Abmelden Filtervorlagen Neue Filtereinstel…" at bounding box center [784, 374] width 1568 height 749
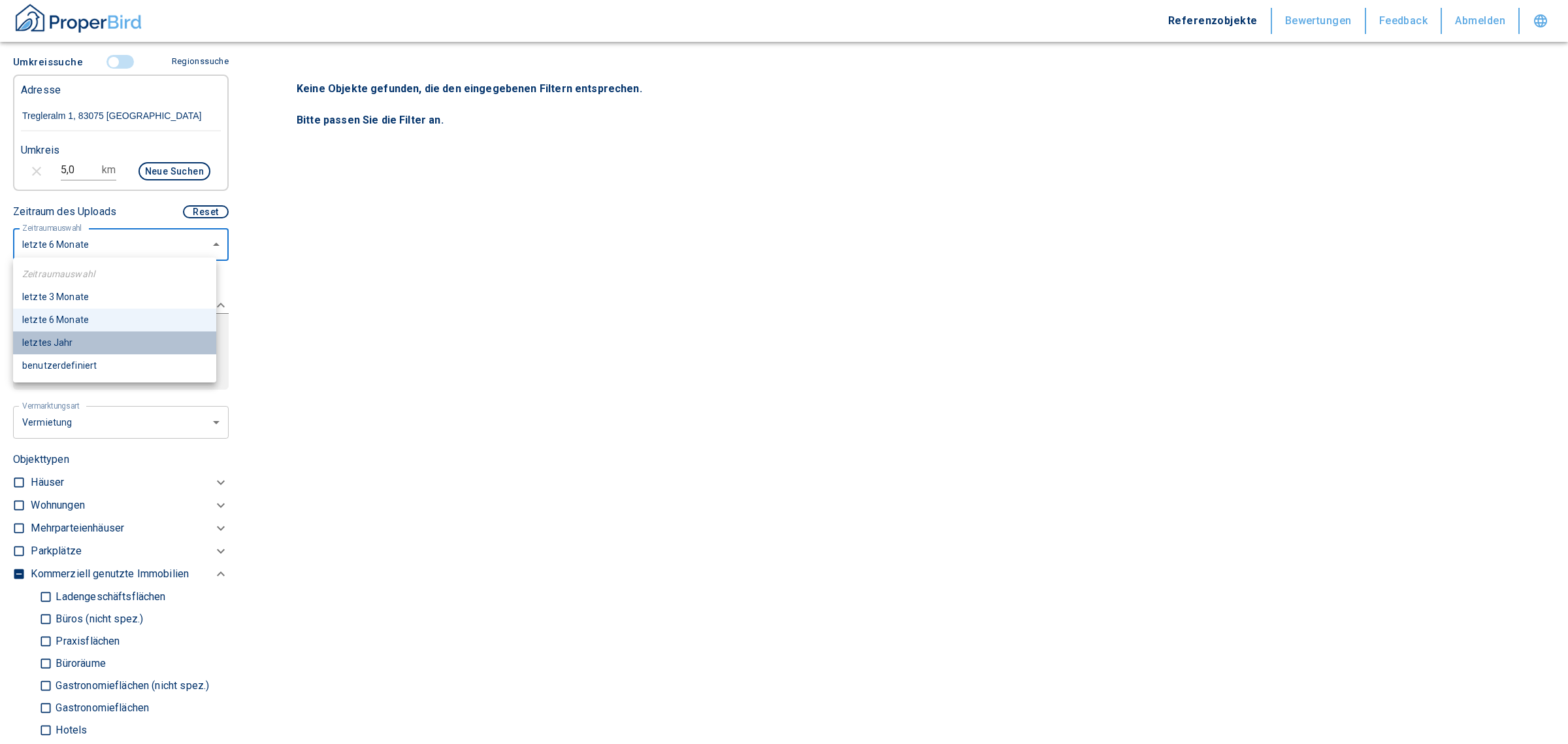
click at [70, 348] on li "letztes Jahr" at bounding box center [114, 343] width 203 height 23
type input "2020"
type input "12"
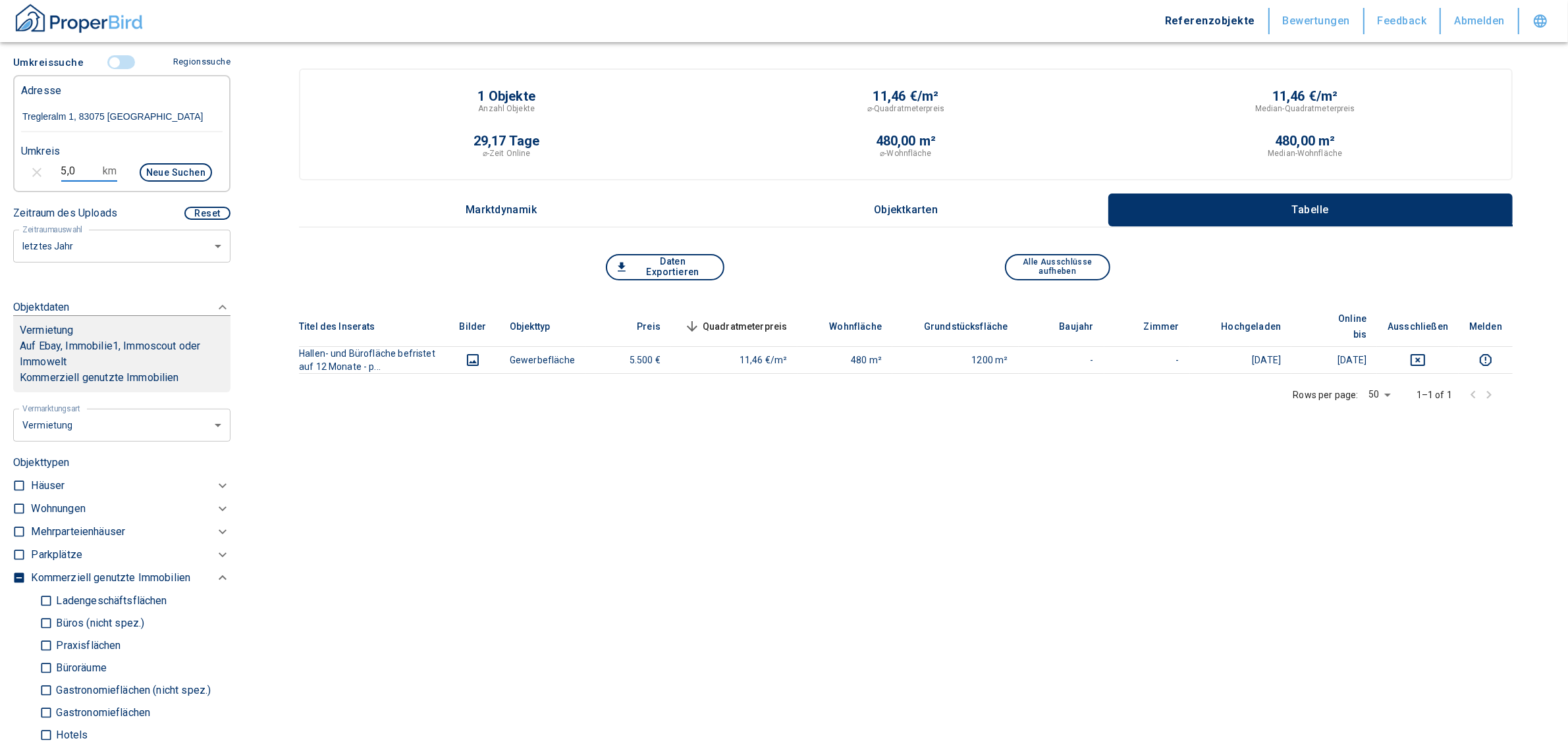
drag, startPoint x: 80, startPoint y: 169, endPoint x: 33, endPoint y: 170, distance: 47.0
click at [33, 170] on div "5,0 km Neue Suchen" at bounding box center [111, 173] width 201 height 32
type input "10,0"
click at [155, 163] on button "Neue Suchen" at bounding box center [176, 172] width 72 height 19
type input "2020"
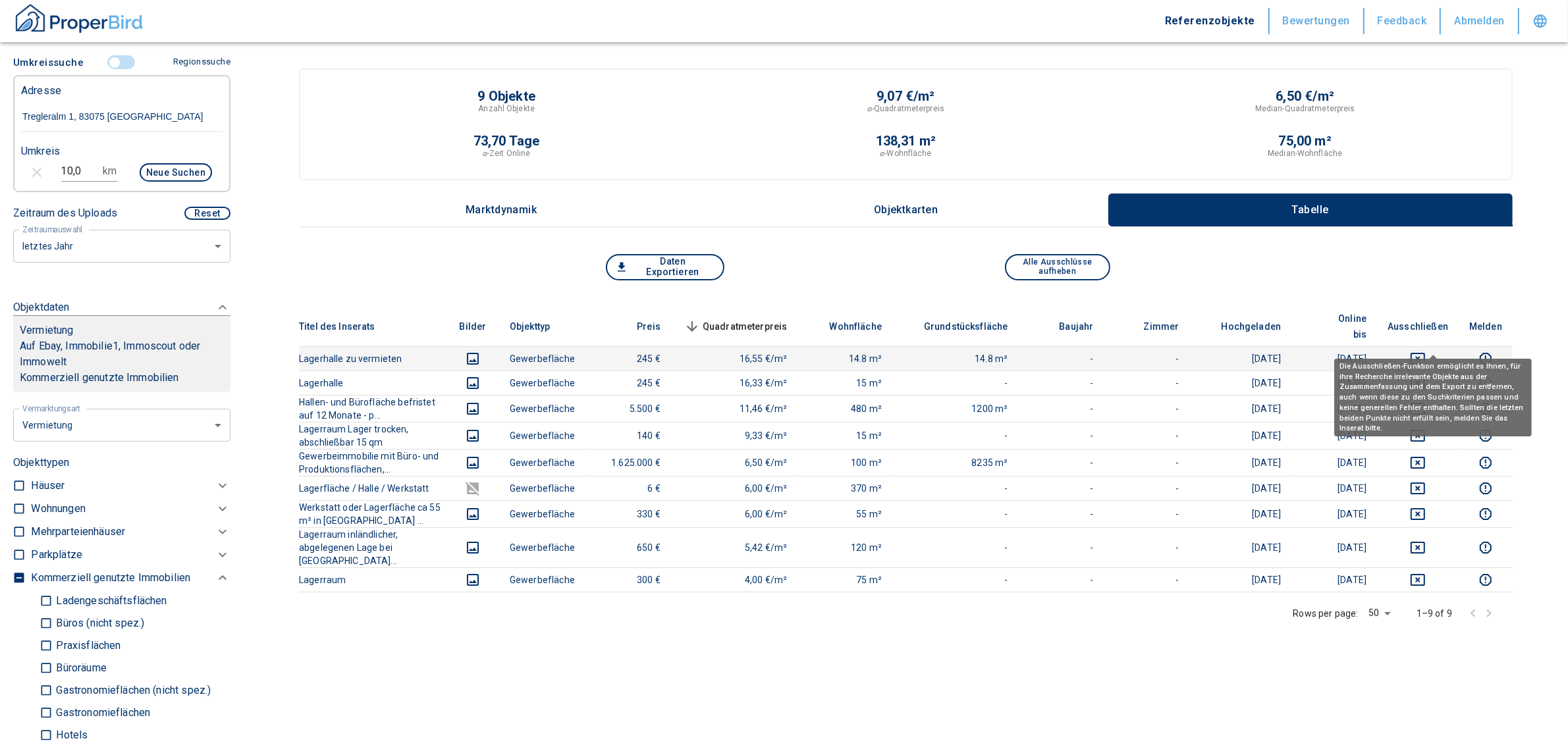
click at [1426, 351] on icon "deselect this listing" at bounding box center [1418, 359] width 16 height 16
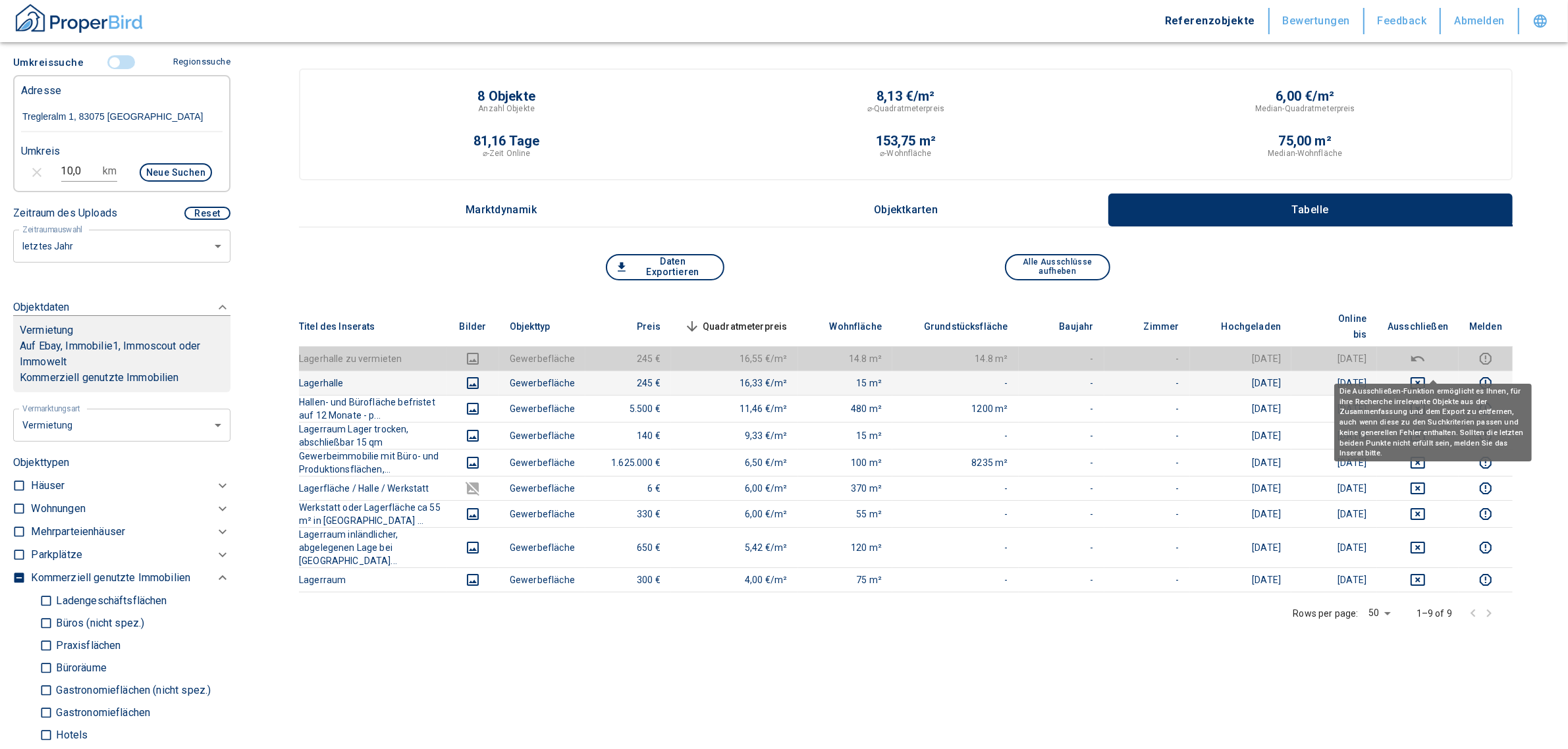
click at [1426, 375] on icon "deselect this listing" at bounding box center [1418, 383] width 16 height 16
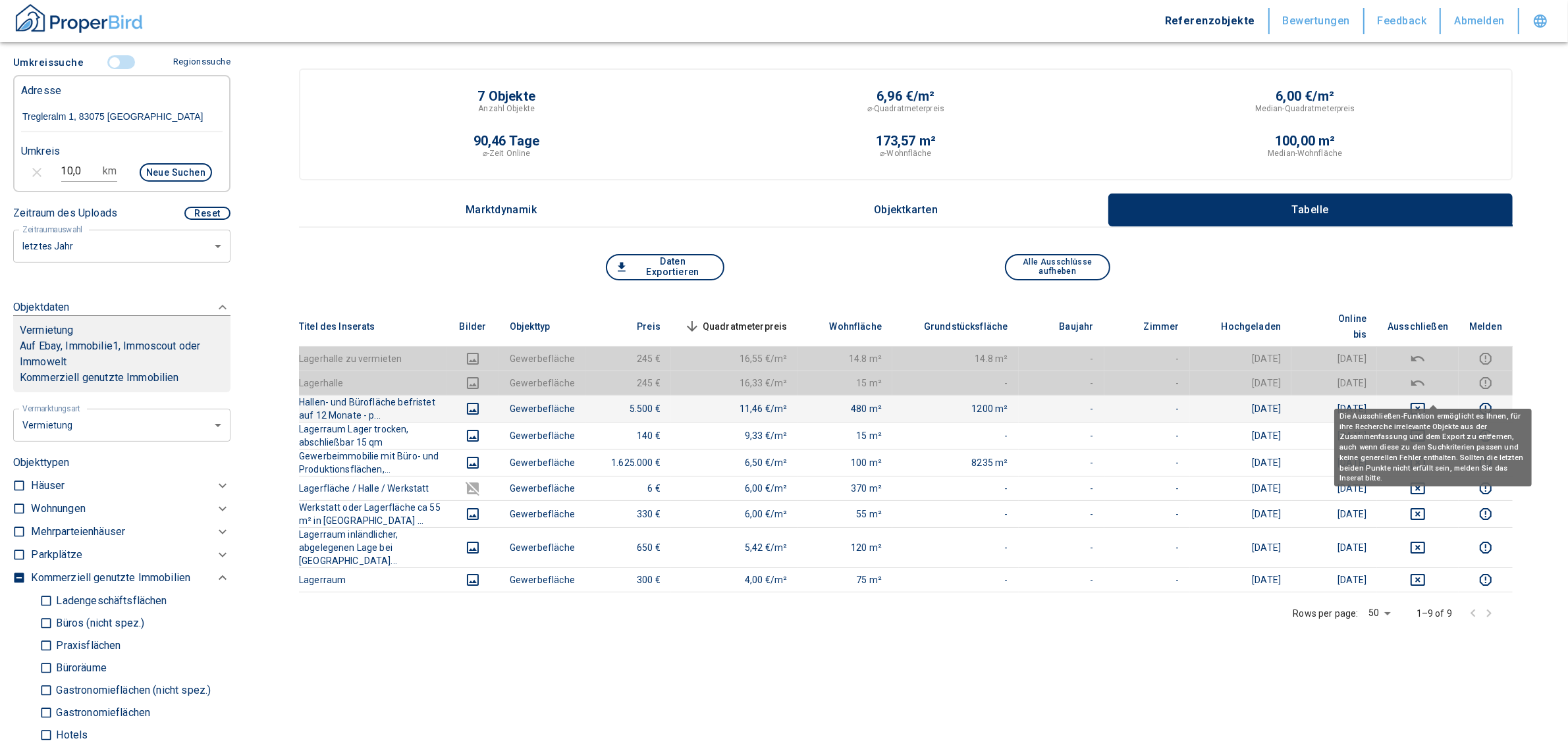
click at [1425, 401] on icon "deselect this listing" at bounding box center [1418, 409] width 16 height 16
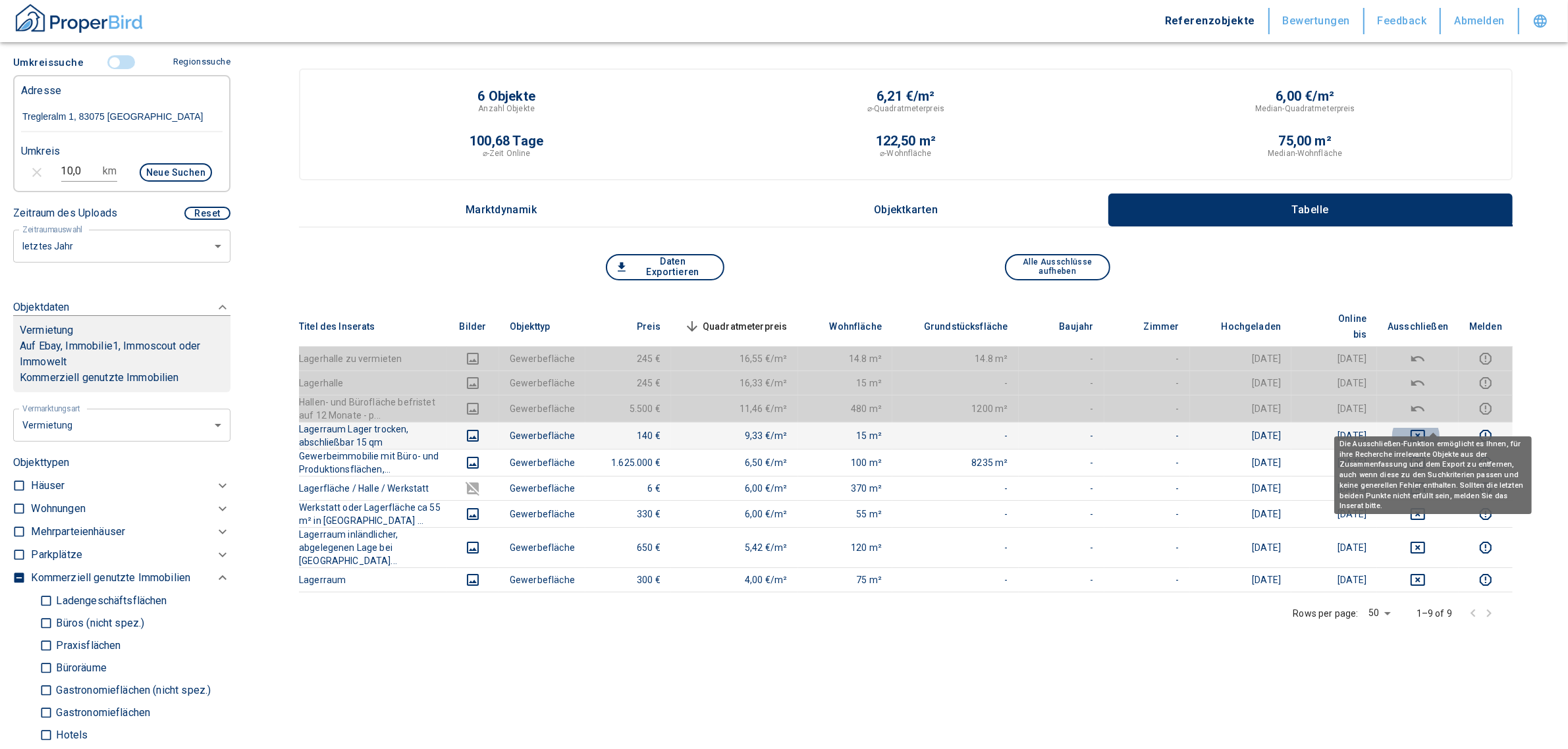
click at [1426, 428] on icon "deselect this listing" at bounding box center [1418, 436] width 16 height 16
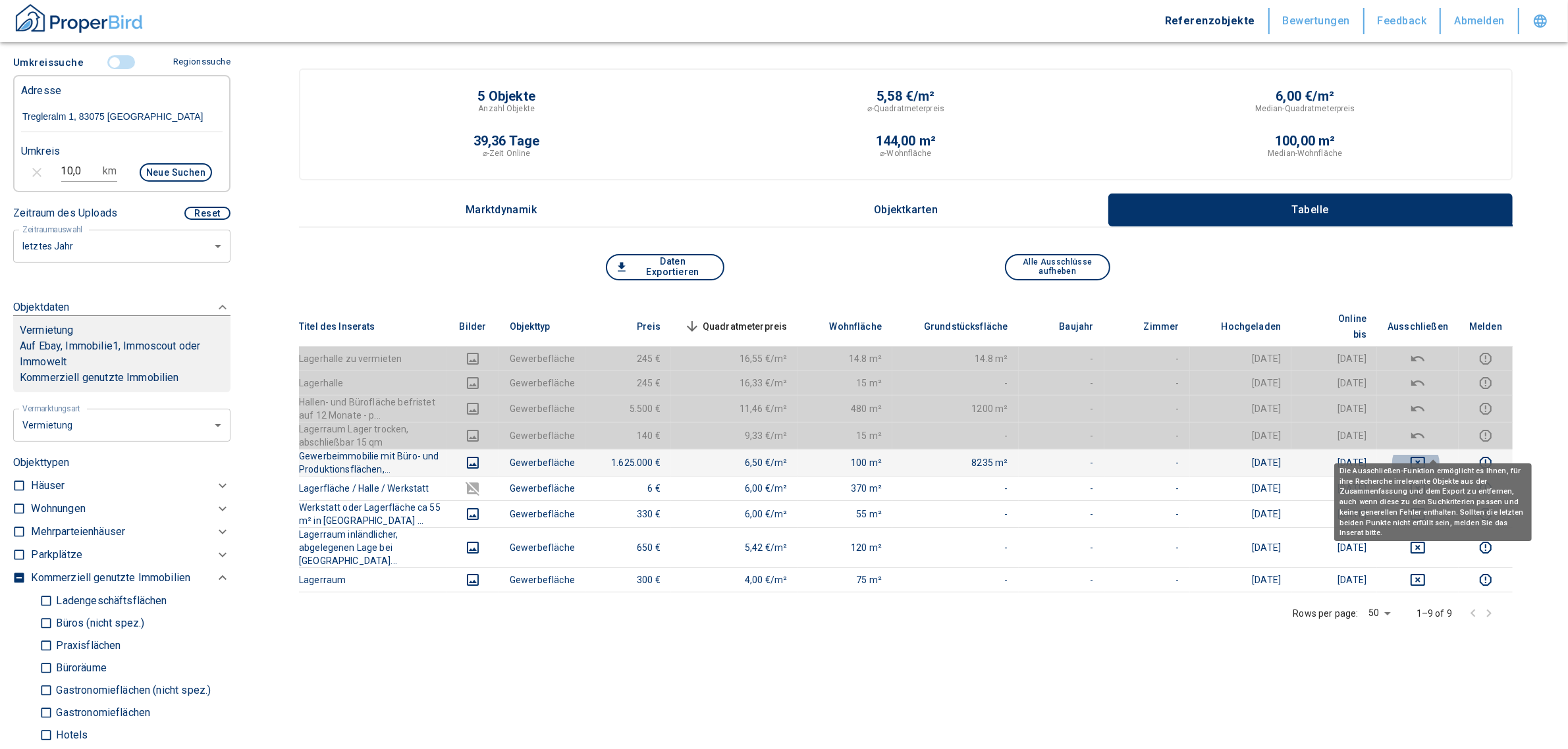
click at [1425, 457] on icon "deselect this listing" at bounding box center [1418, 462] width 15 height 12
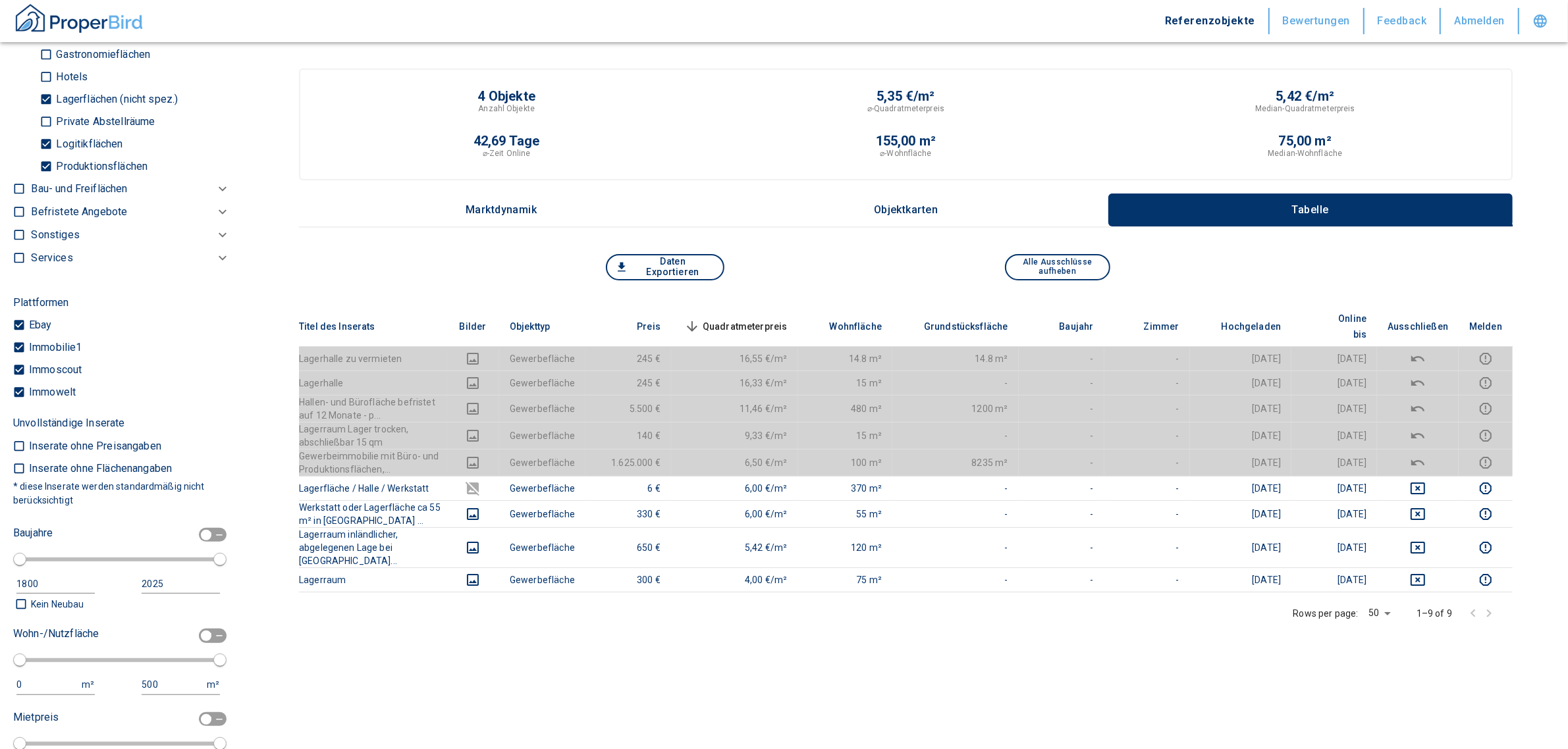
scroll to position [658, 0]
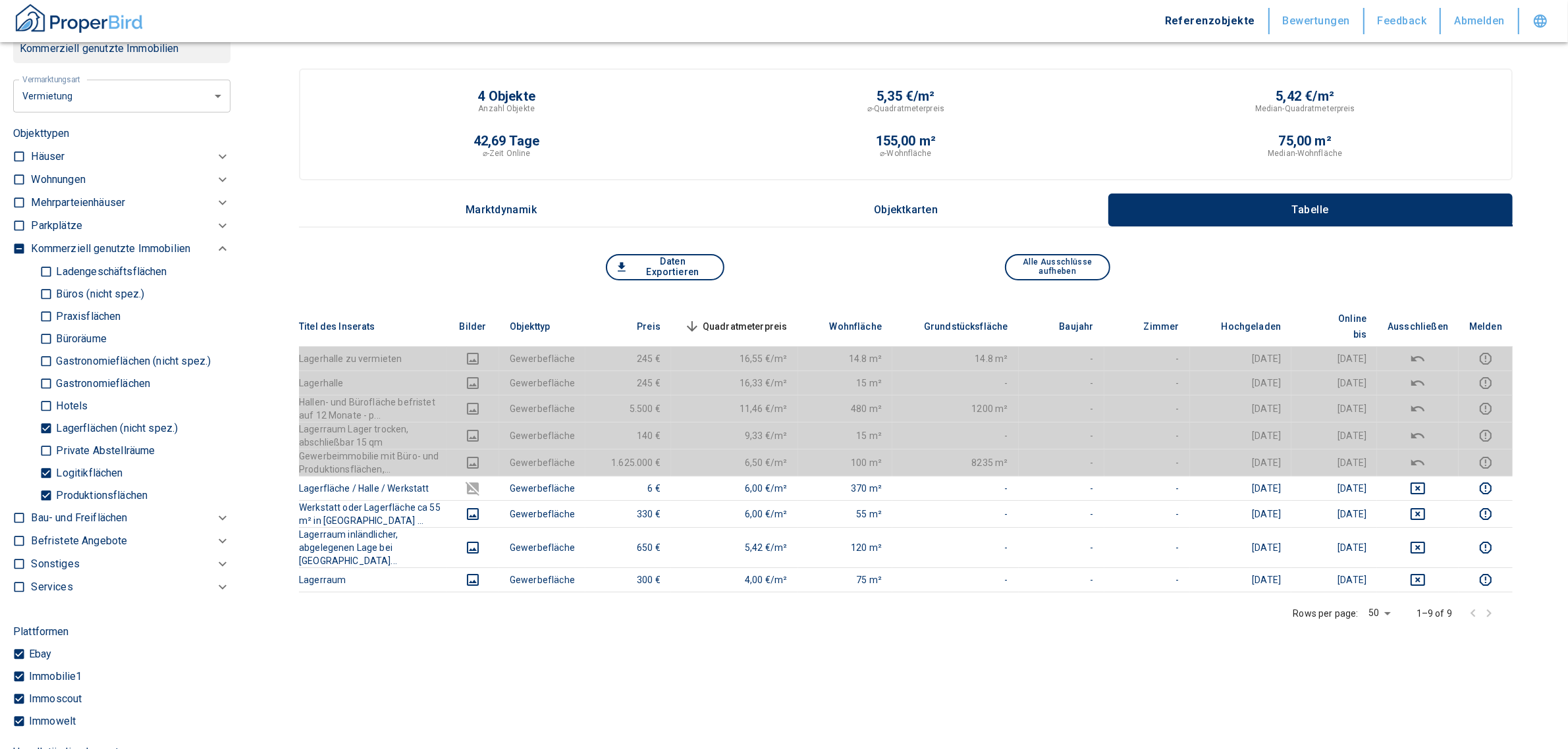
click at [60, 491] on p "Produktionsflächen" at bounding box center [100, 496] width 95 height 11
click at [53, 491] on input "Produktionsflächen" at bounding box center [46, 496] width 13 height 23
checkbox input "false"
type input "2020"
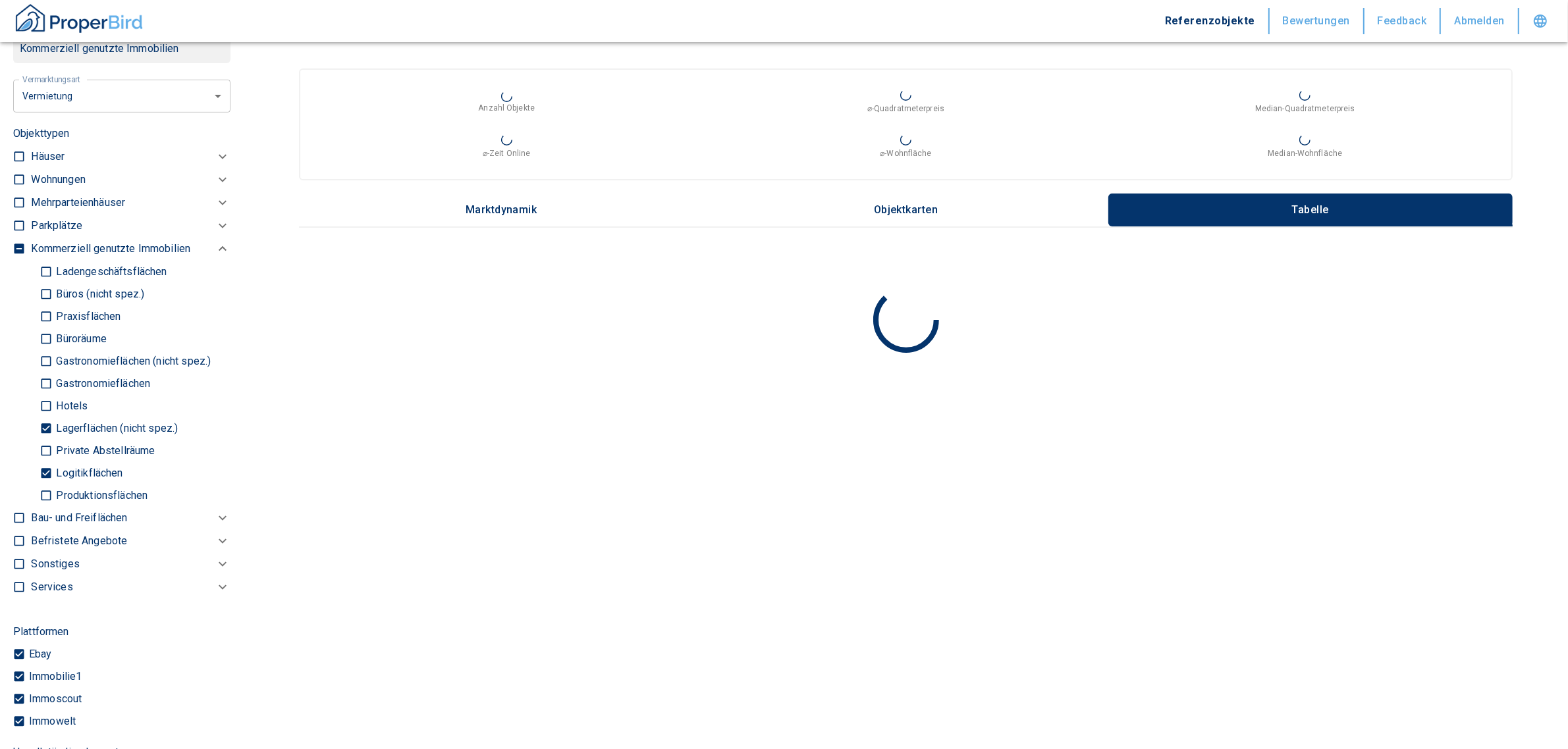
click at [56, 468] on p "Logitikflächen" at bounding box center [88, 473] width 70 height 11
click at [53, 465] on input "Logitikflächen" at bounding box center [46, 473] width 13 height 23
checkbox input "false"
type input "2020"
click at [43, 423] on input "Lagerflächen (nicht spez.)" at bounding box center [46, 428] width 13 height 23
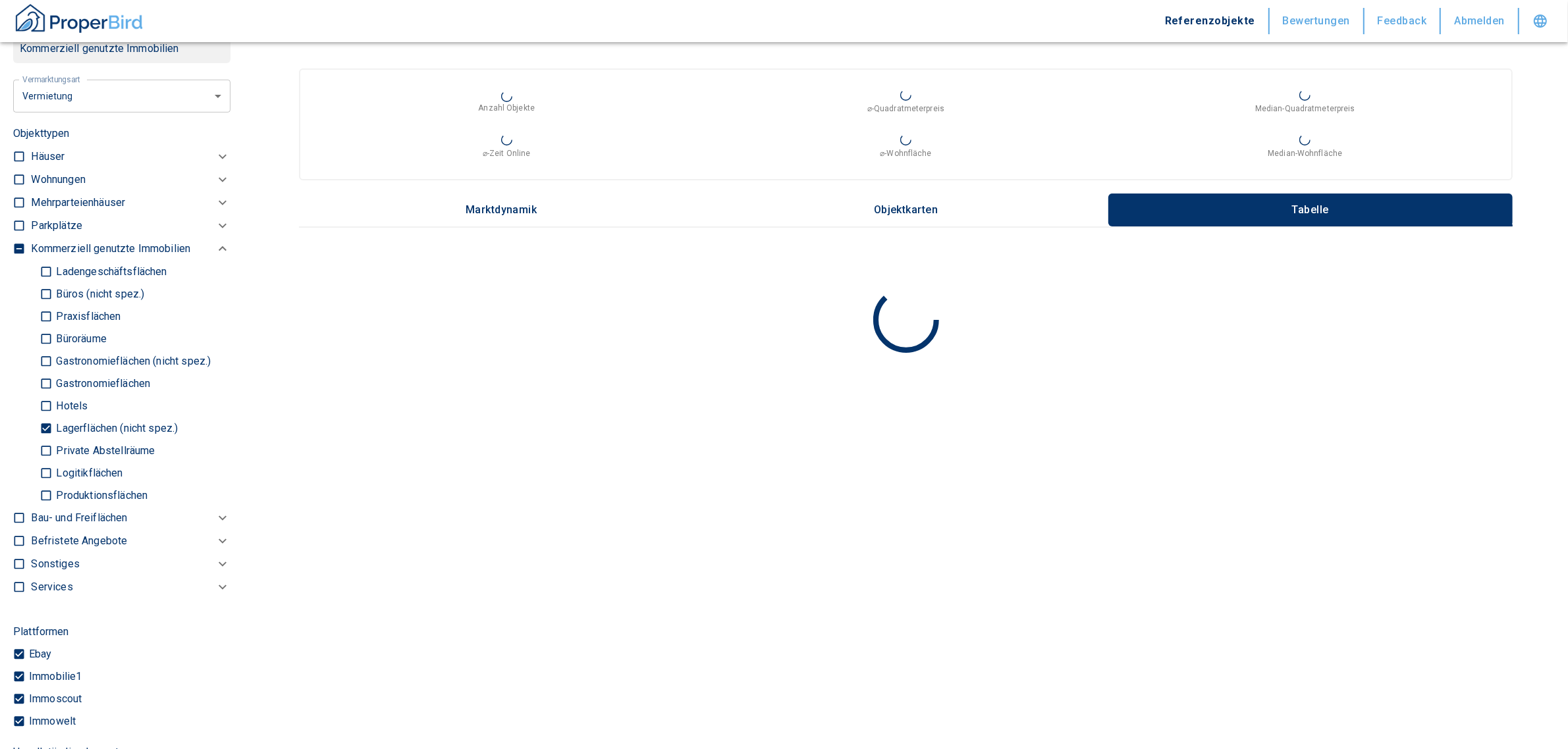
checkbox input "false"
type input "2020"
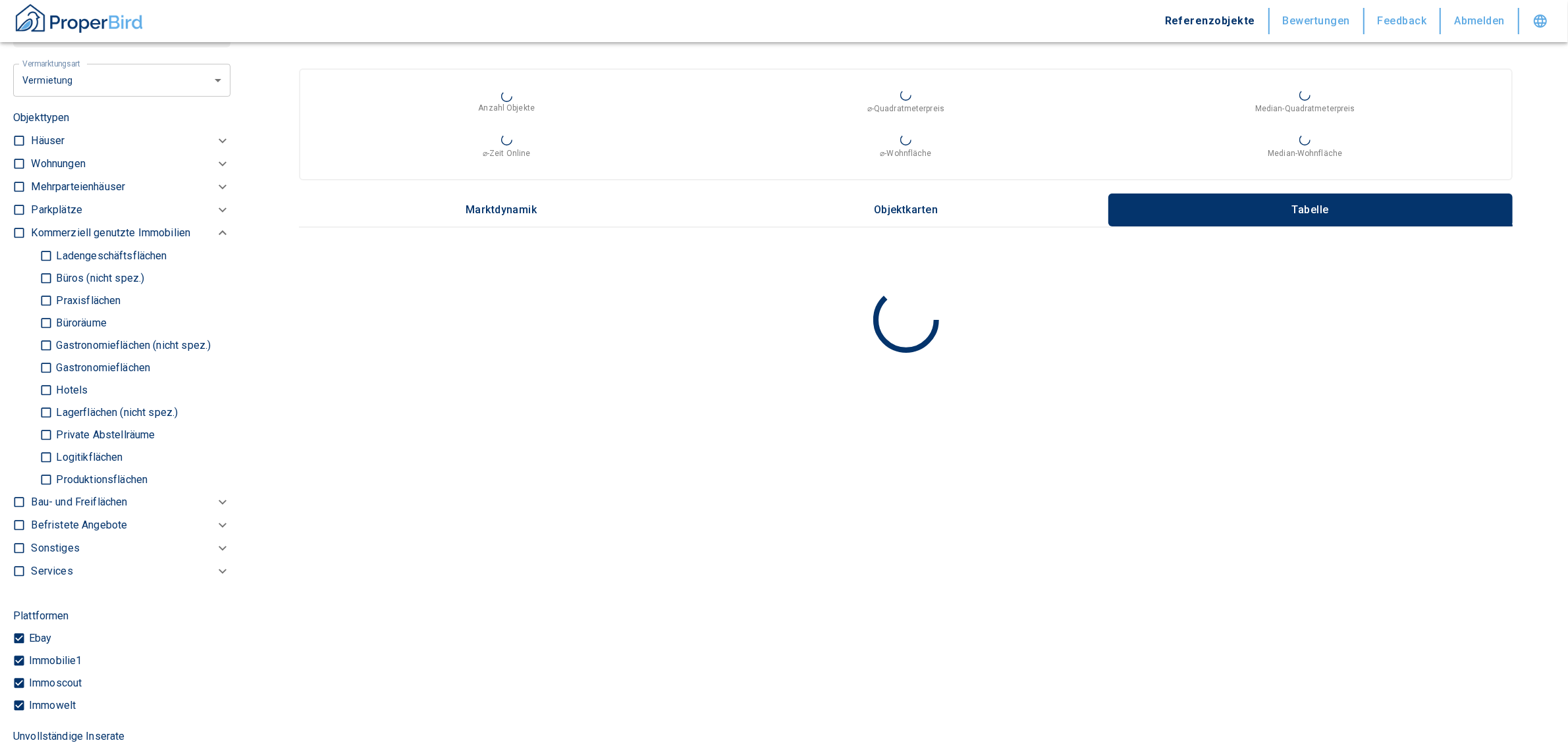
click at [117, 363] on p "Gastronomieflächen" at bounding box center [101, 368] width 97 height 11
click at [53, 363] on input "Gastronomieflächen" at bounding box center [46, 368] width 13 height 23
checkbox input "true"
type input "2020"
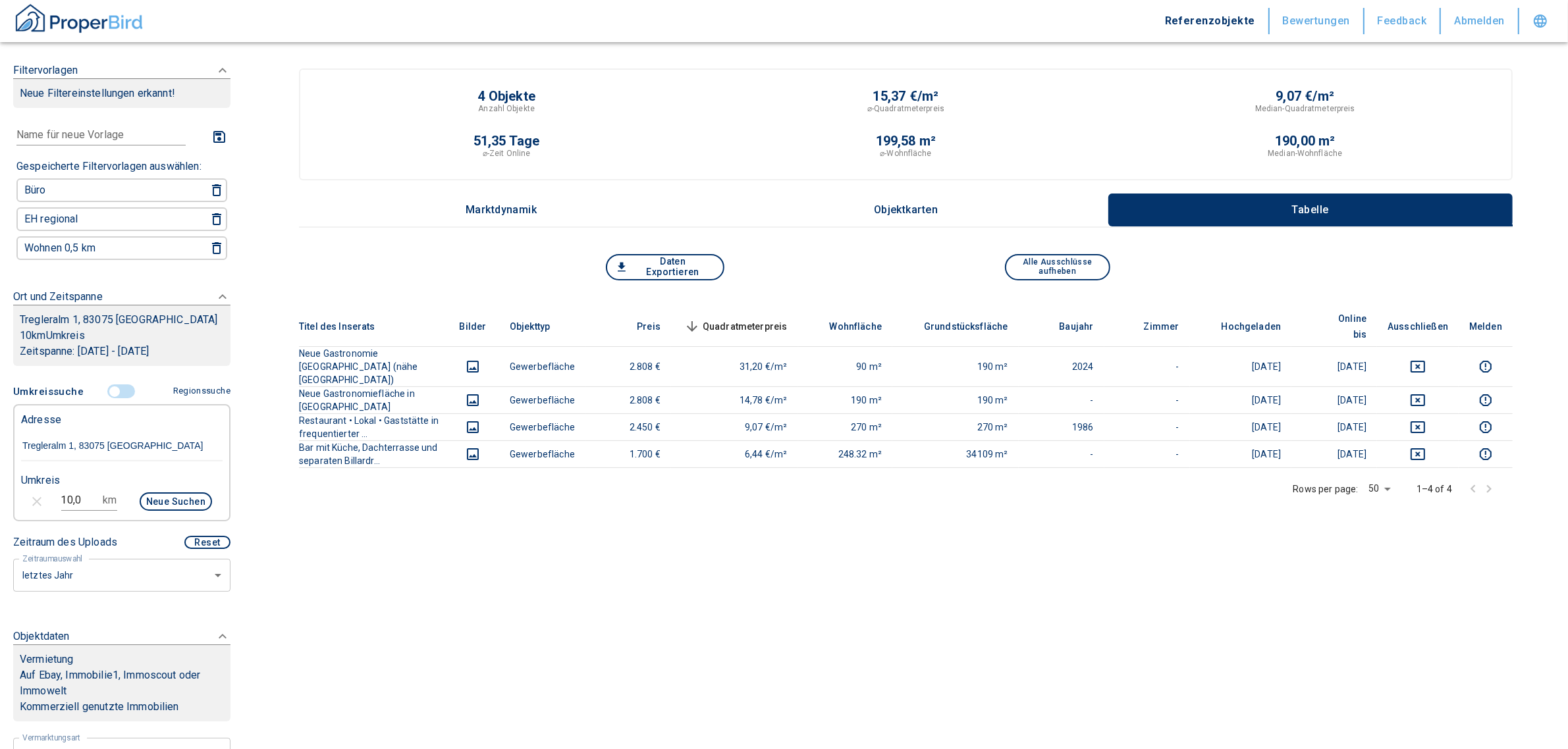
scroll to position [329, 0]
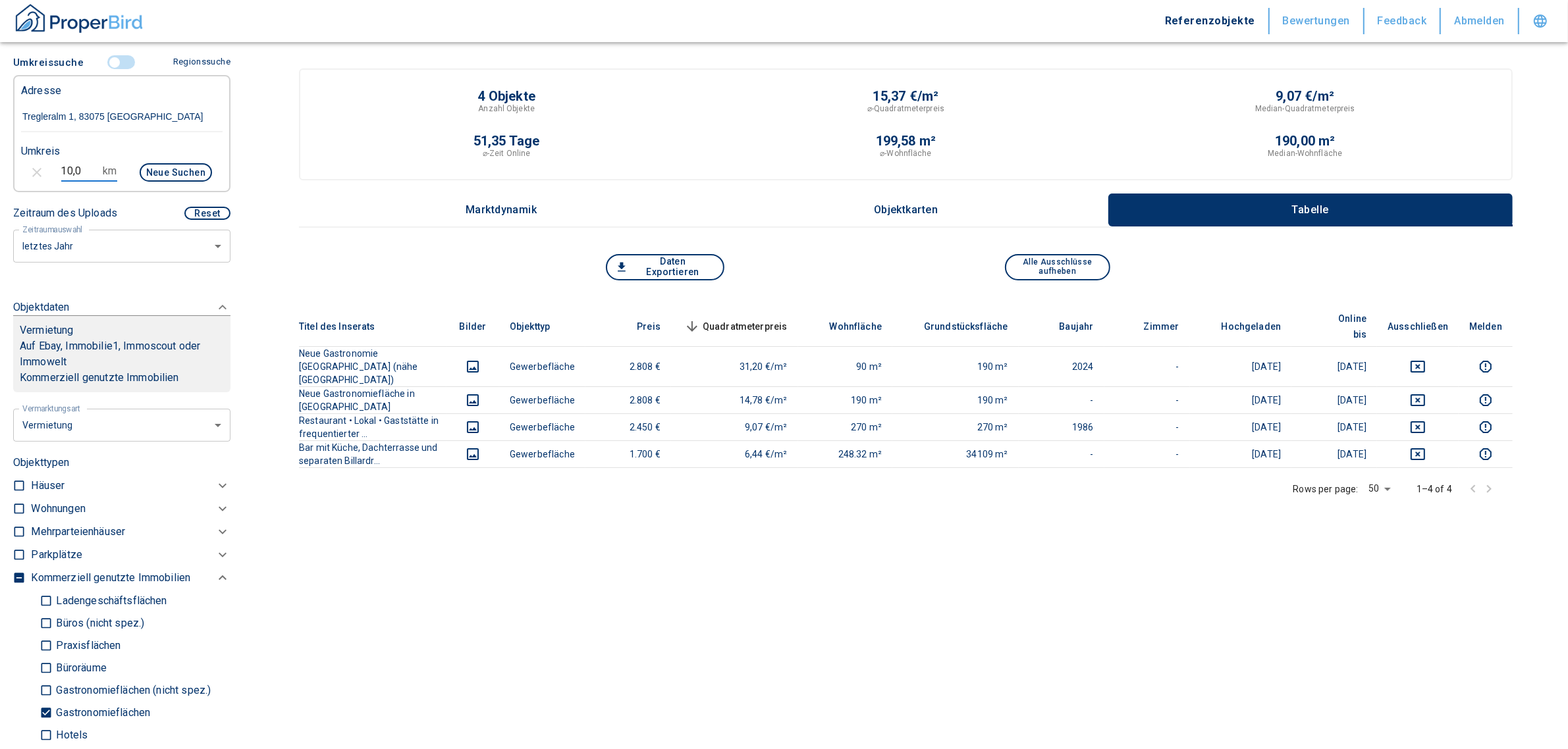
drag, startPoint x: 84, startPoint y: 162, endPoint x: 41, endPoint y: 155, distance: 43.6
click at [41, 158] on div "10,0 km Neue Suchen" at bounding box center [111, 173] width 201 height 32
type input "15,00"
click at [141, 168] on button "Neue Suchen" at bounding box center [176, 172] width 72 height 19
type input "2020"
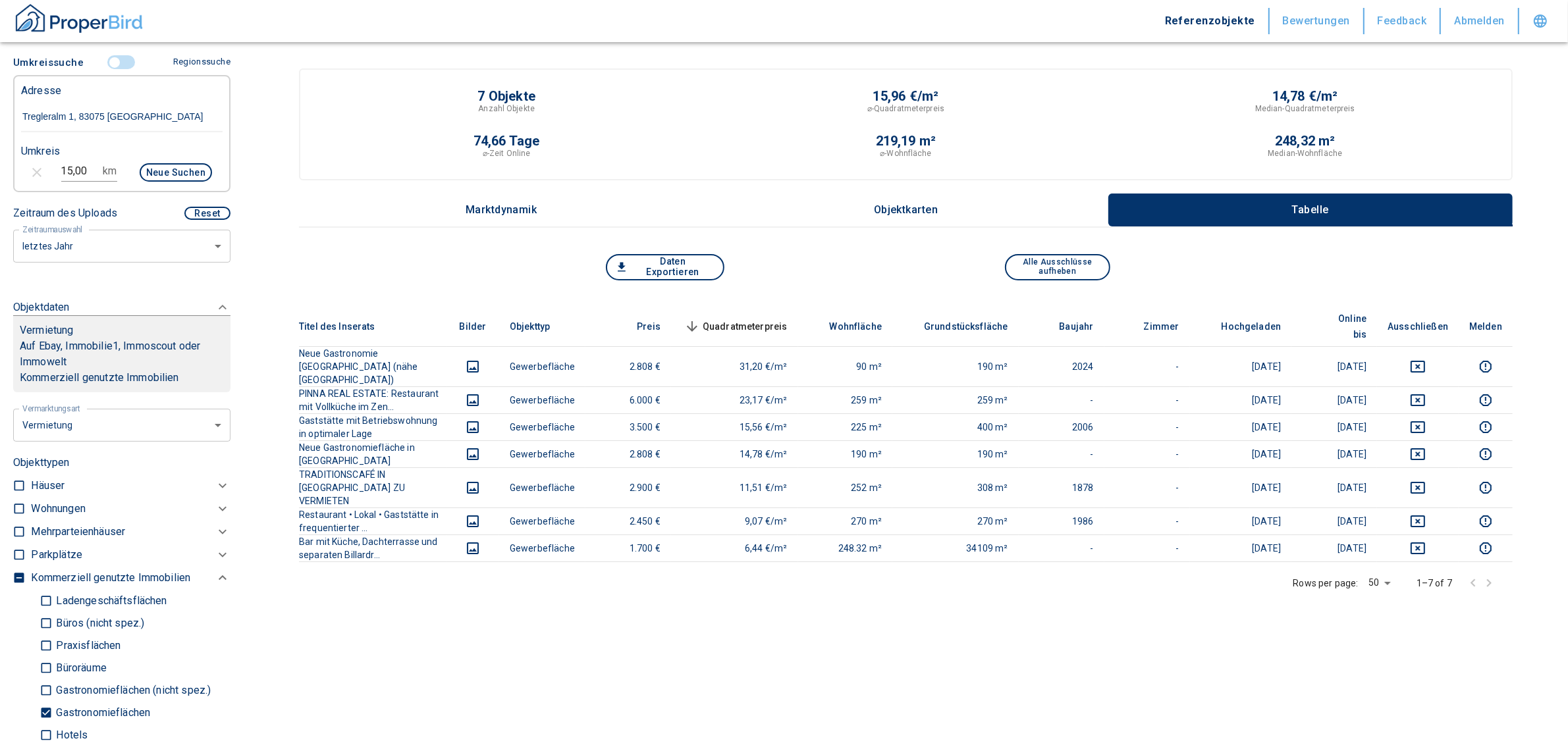
click at [1058, 563] on div "Rows per page: 50 50 1–7 of 7" at bounding box center [906, 584] width 1214 height 42
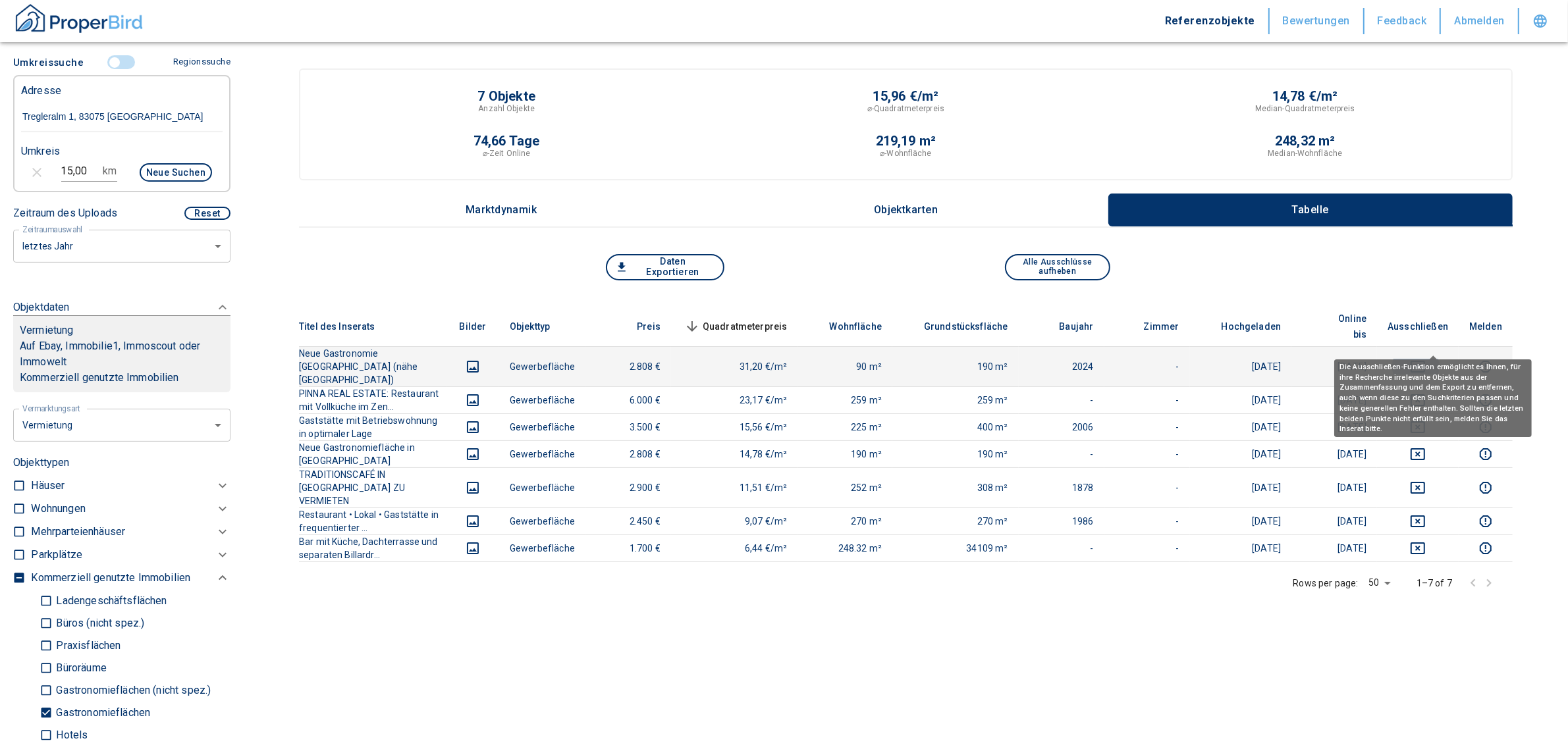
click at [1426, 359] on icon "deselect this listing" at bounding box center [1418, 367] width 16 height 16
